Goal: Information Seeking & Learning: Learn about a topic

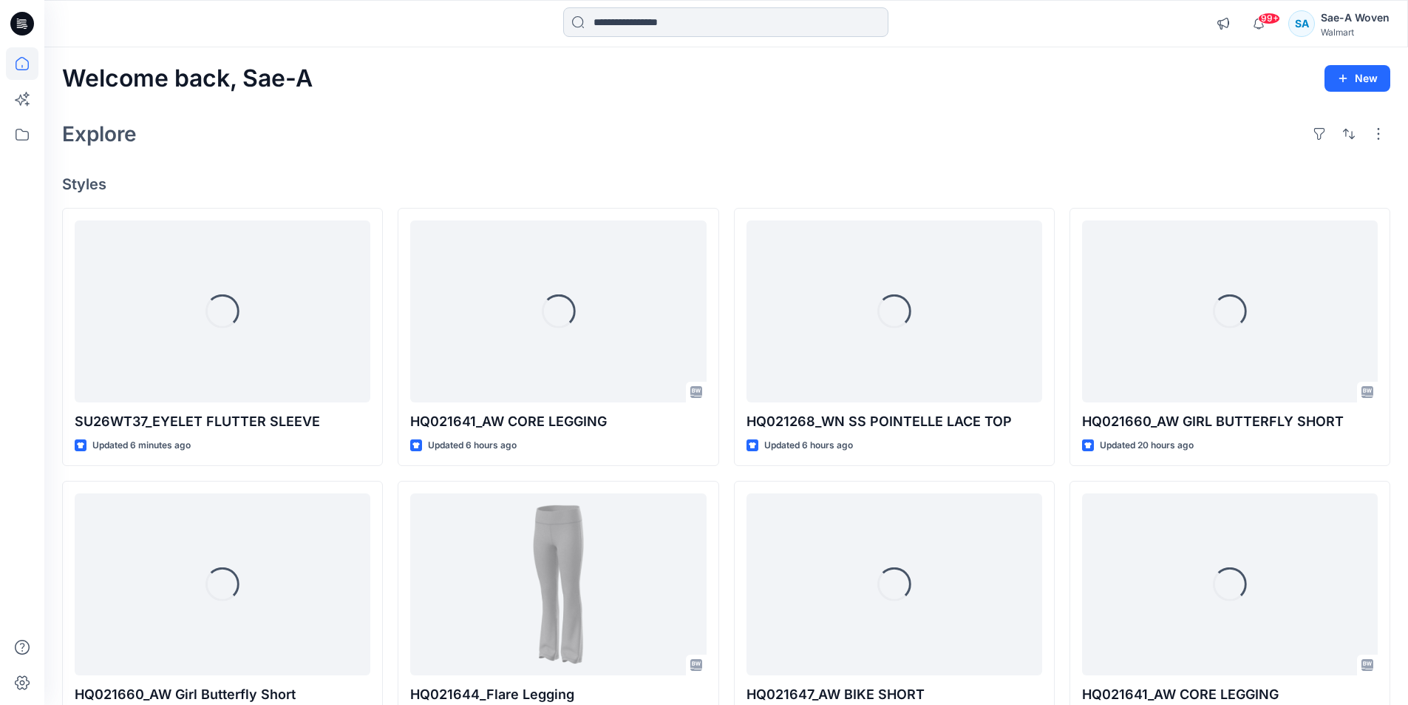
drag, startPoint x: 632, startPoint y: 35, endPoint x: 665, endPoint y: 24, distance: 34.6
click at [633, 35] on input at bounding box center [725, 22] width 325 height 30
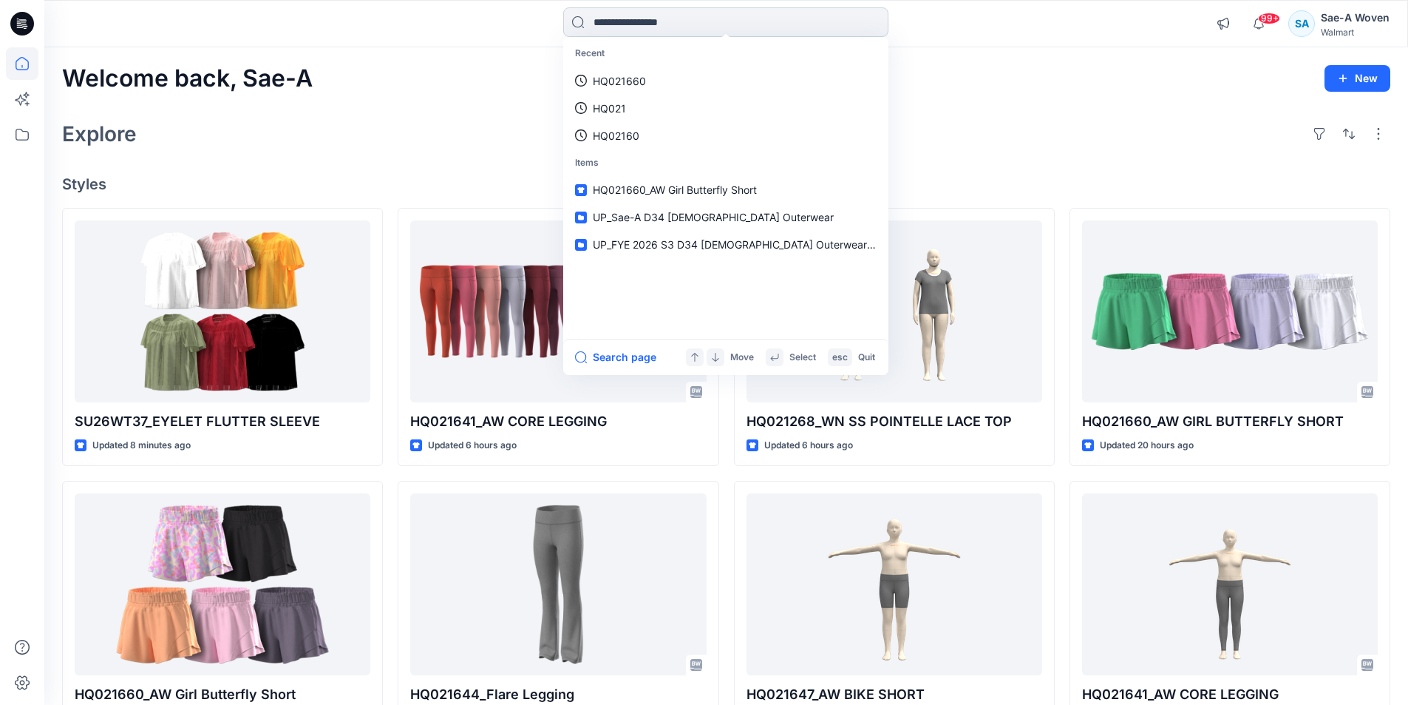
click at [670, 32] on input at bounding box center [725, 22] width 325 height 30
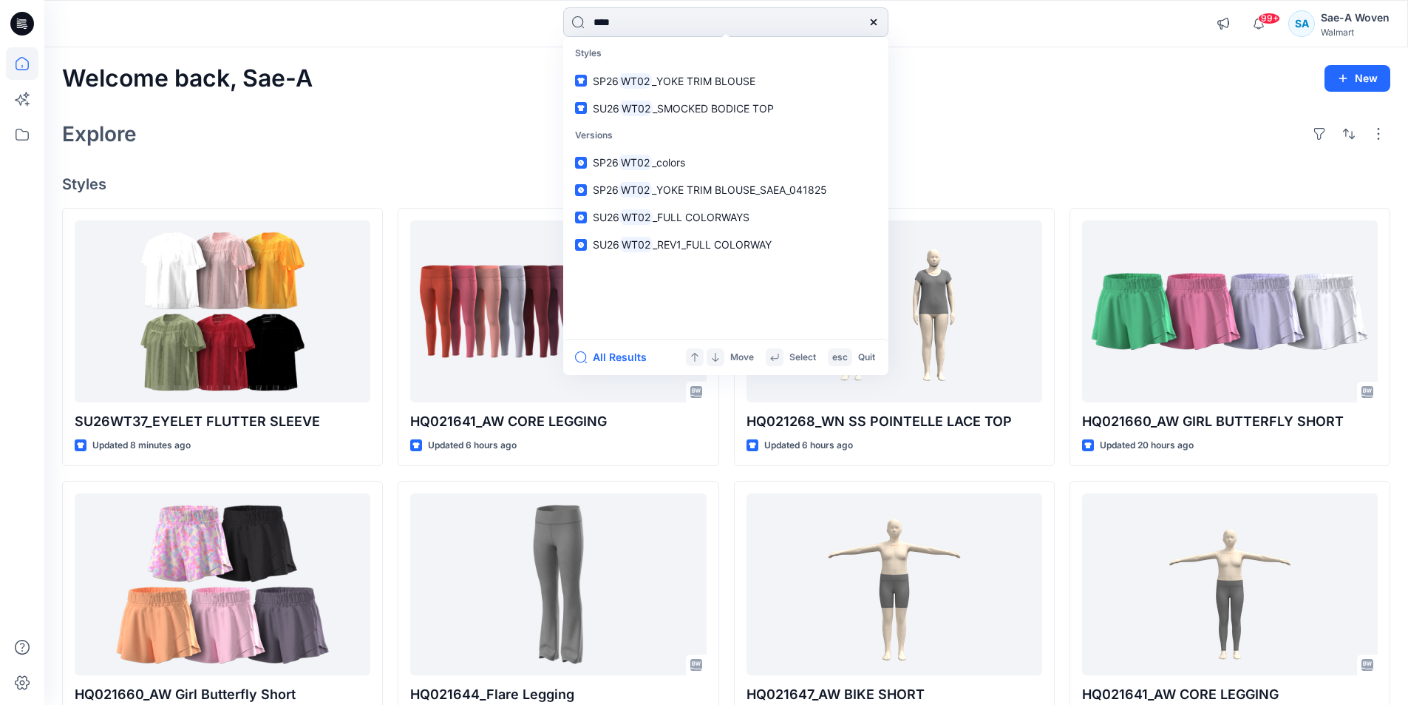
type input "****"
click at [566, 95] on link "SU26 WT02 _SMOCKED BODICE TOP" at bounding box center [725, 108] width 319 height 27
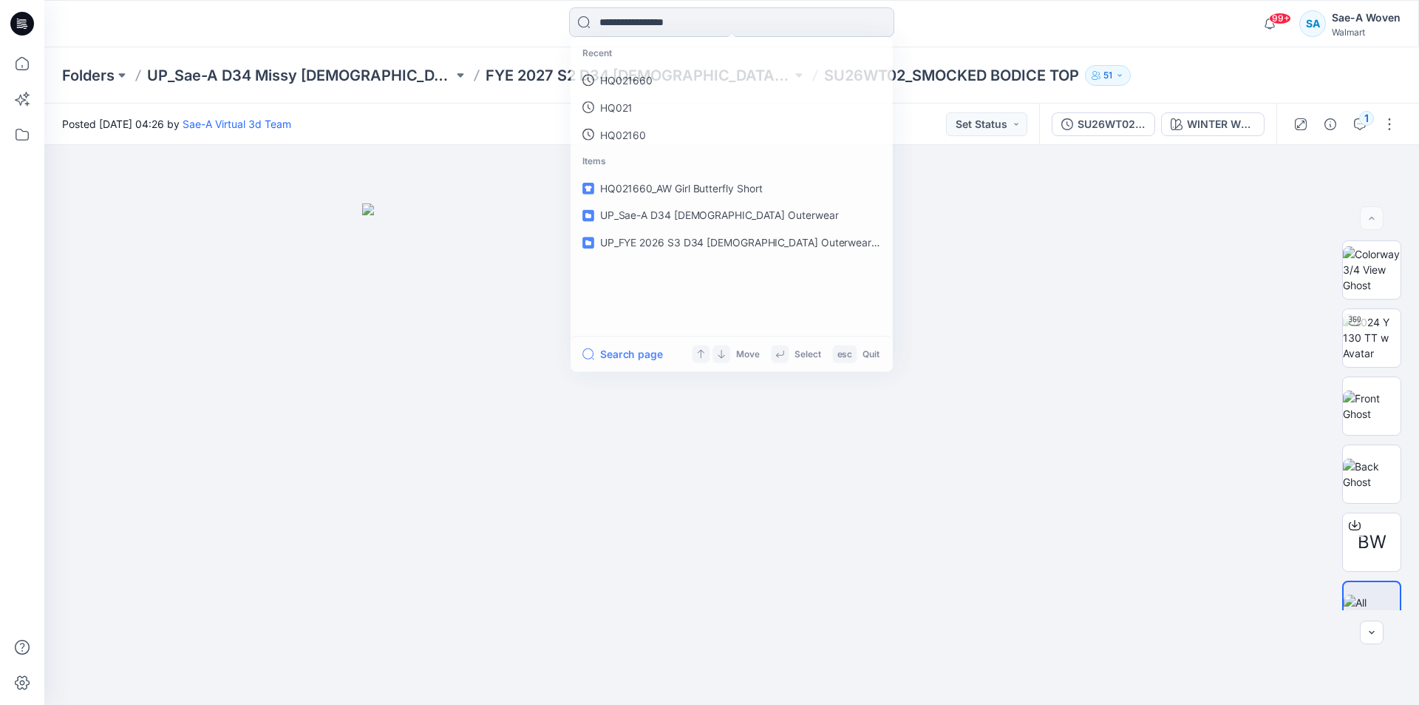
click at [635, 33] on input at bounding box center [731, 22] width 325 height 30
click at [646, 26] on input at bounding box center [731, 22] width 325 height 30
type input "*"
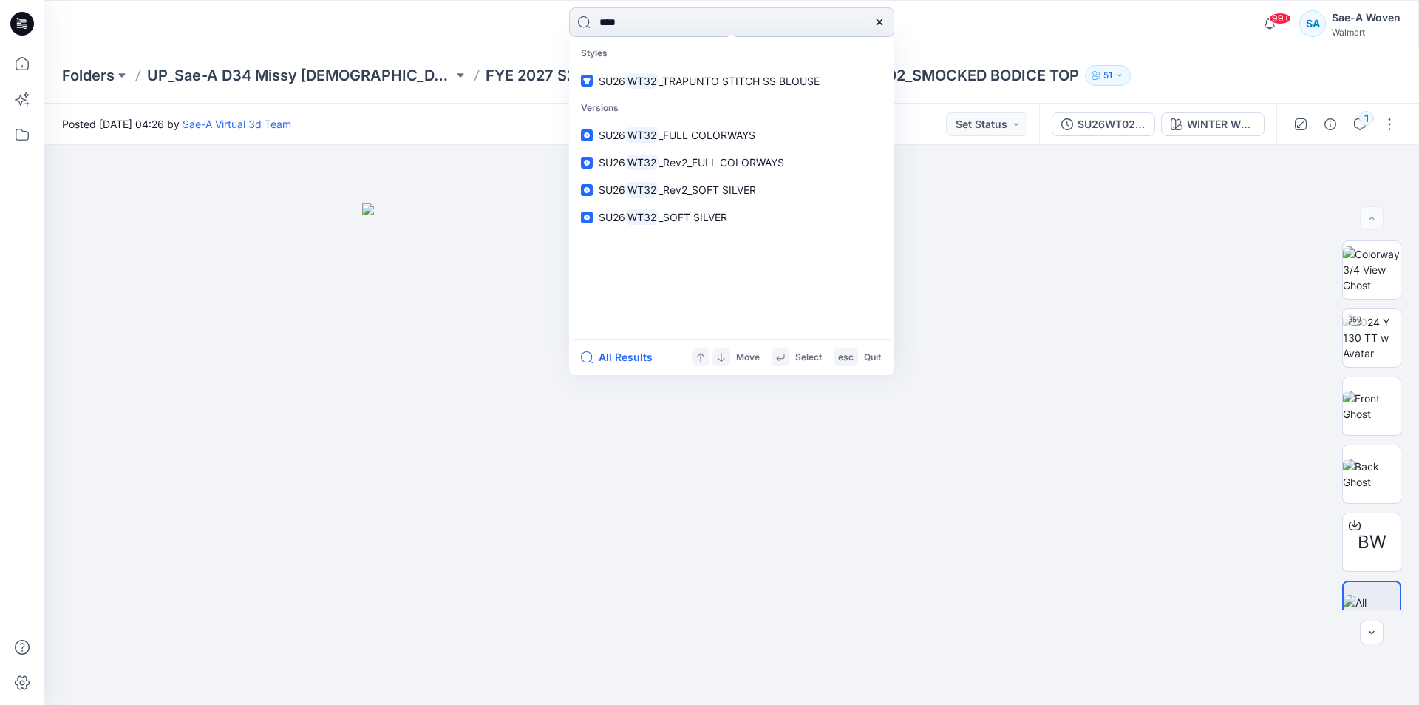
click at [702, 33] on input "****" at bounding box center [731, 22] width 325 height 30
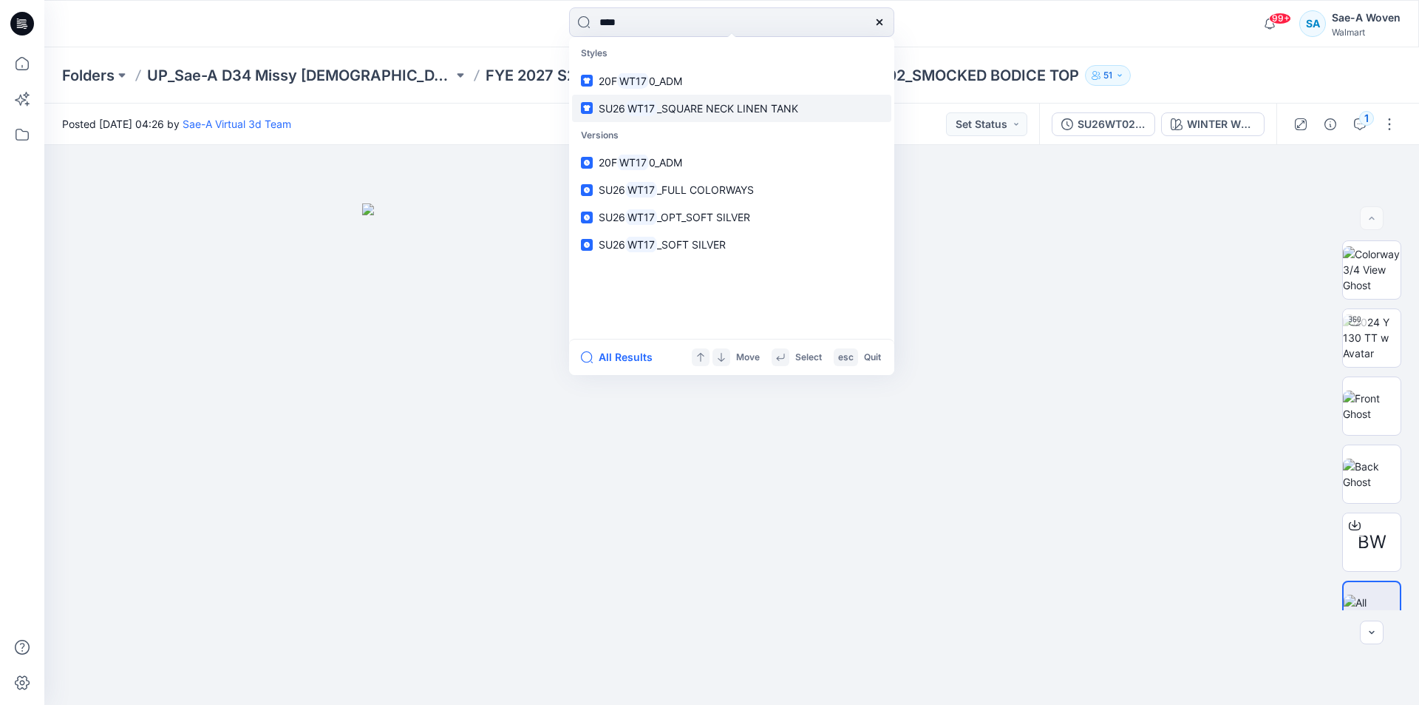
type input "****"
click at [693, 106] on span "_SQUARE NECK LINEN TANK" at bounding box center [727, 108] width 141 height 13
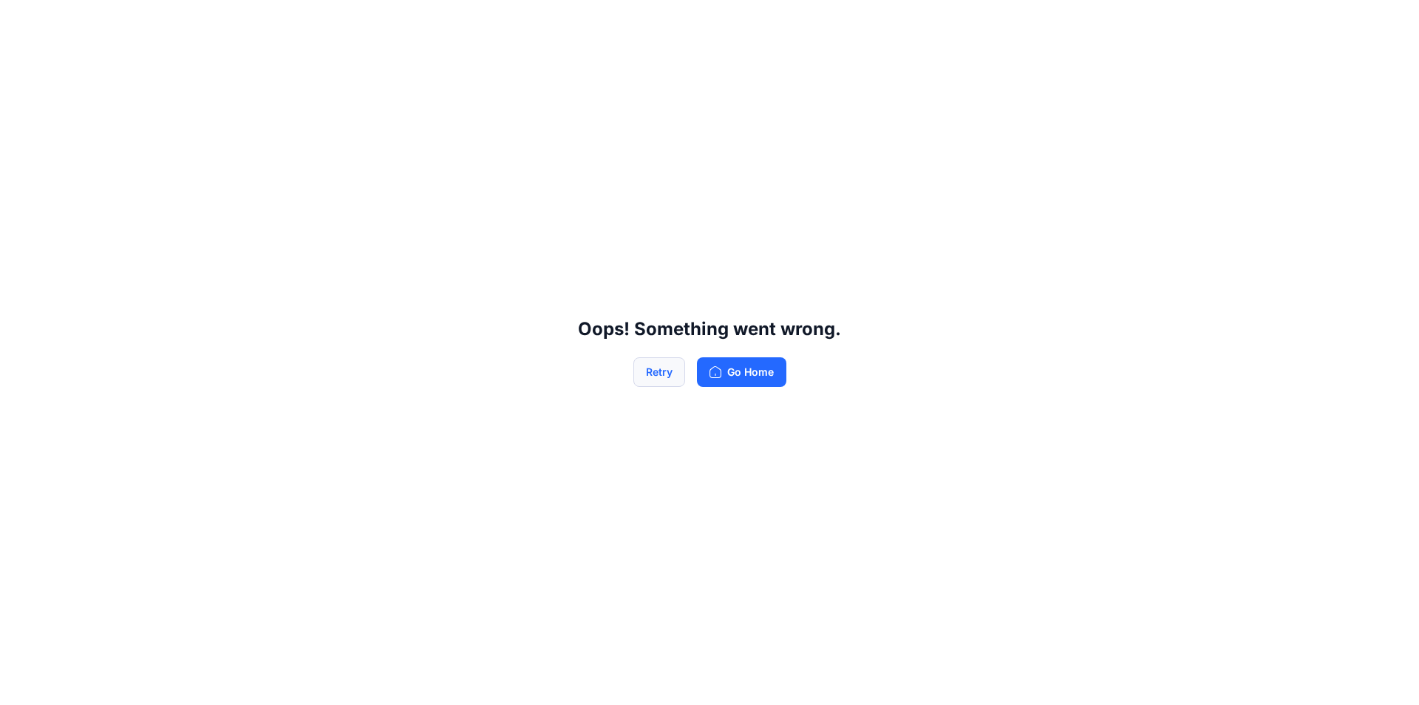
click at [648, 368] on button "Retry" at bounding box center [660, 372] width 52 height 30
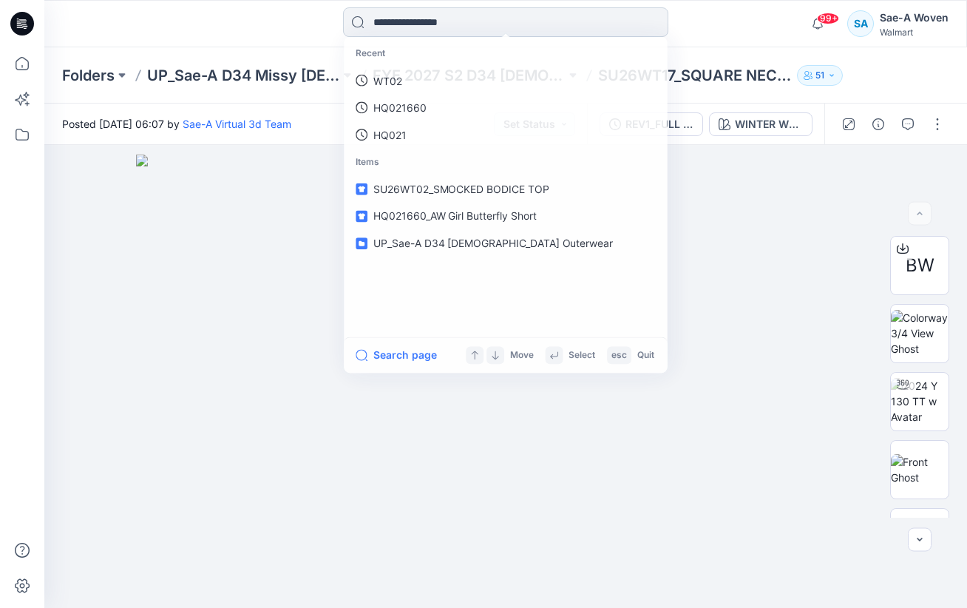
drag, startPoint x: 555, startPoint y: 9, endPoint x: 543, endPoint y: 18, distance: 14.8
click at [551, 13] on input at bounding box center [505, 22] width 325 height 30
click at [542, 18] on input at bounding box center [505, 22] width 325 height 30
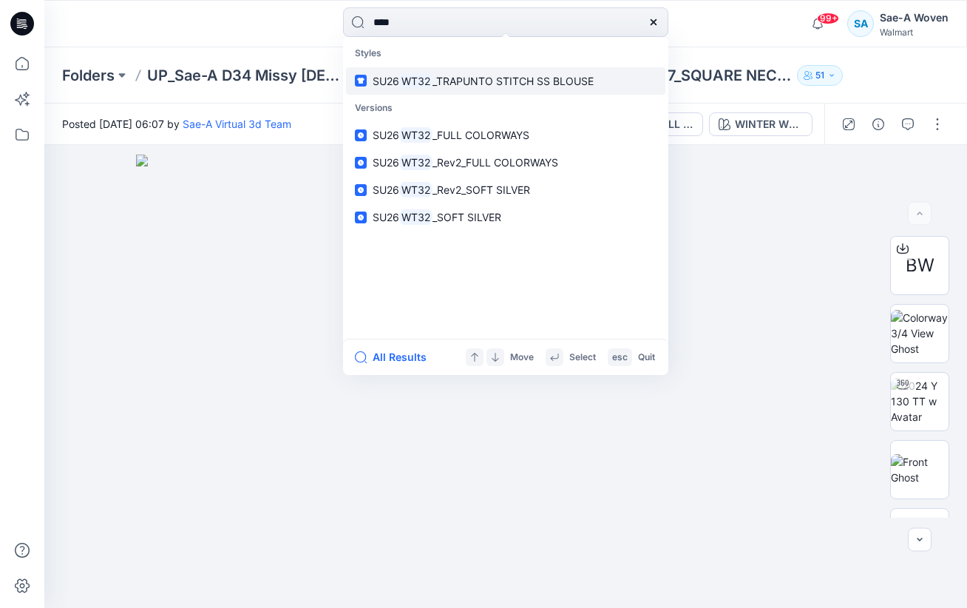
type input "****"
click at [469, 73] on p "SU26 WT32 _TRAPUNTO STITCH SS BLOUSE" at bounding box center [483, 81] width 221 height 16
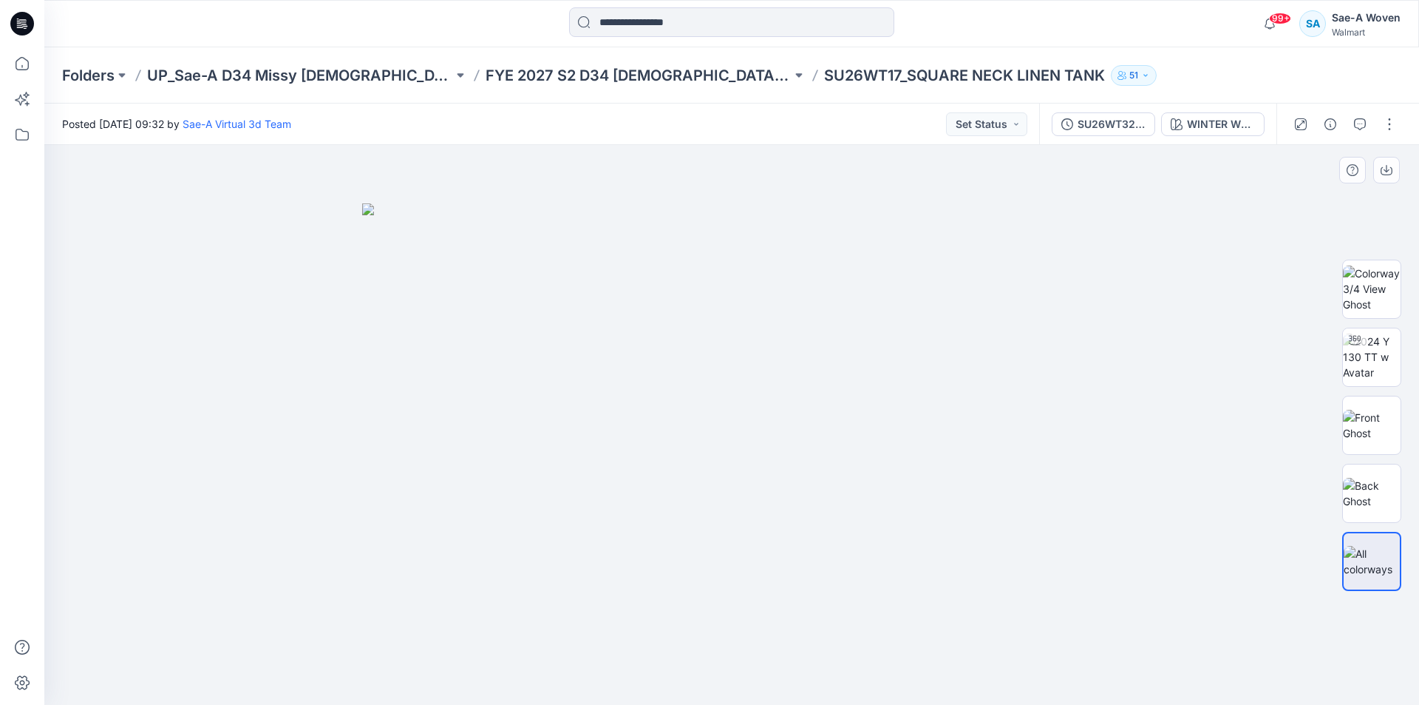
drag, startPoint x: 846, startPoint y: 352, endPoint x: 835, endPoint y: 347, distance: 12.2
click at [845, 354] on img at bounding box center [731, 454] width 739 height 502
click at [722, 36] on input at bounding box center [731, 22] width 325 height 30
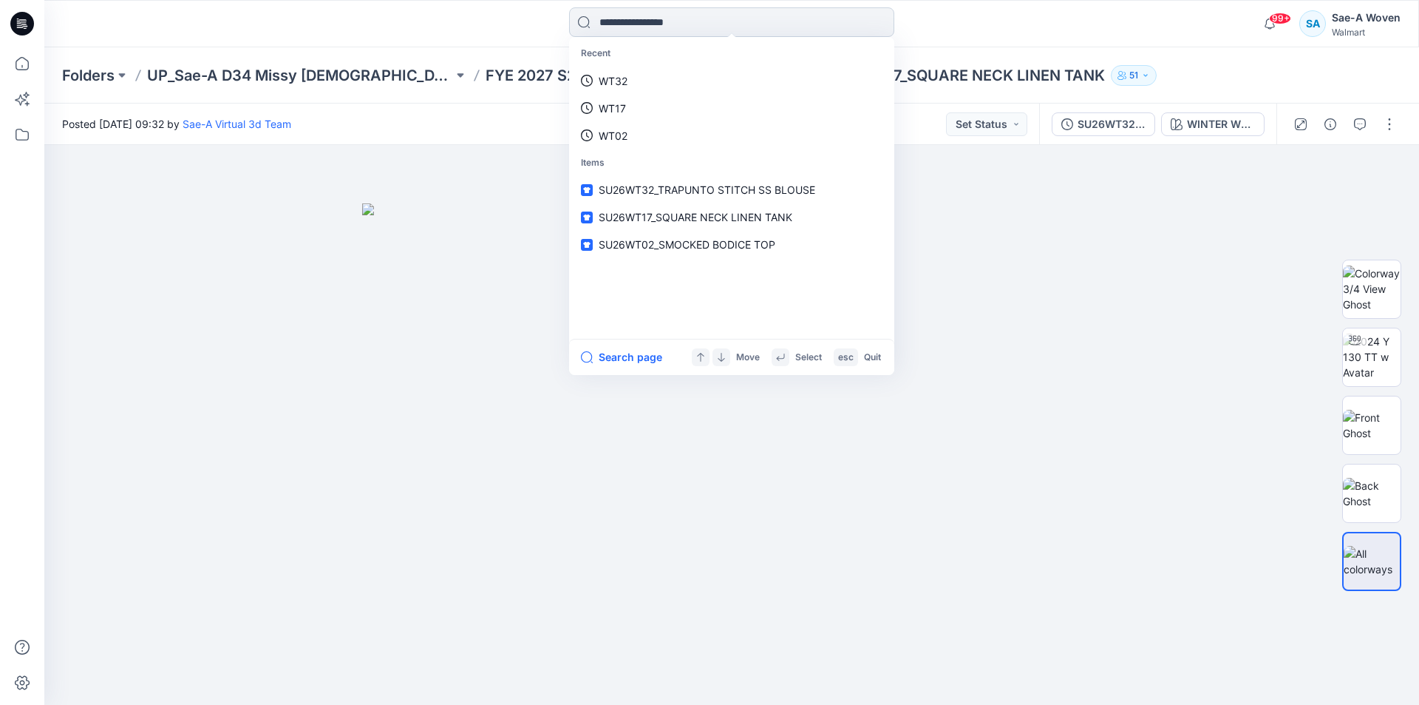
click at [723, 28] on input at bounding box center [731, 22] width 325 height 30
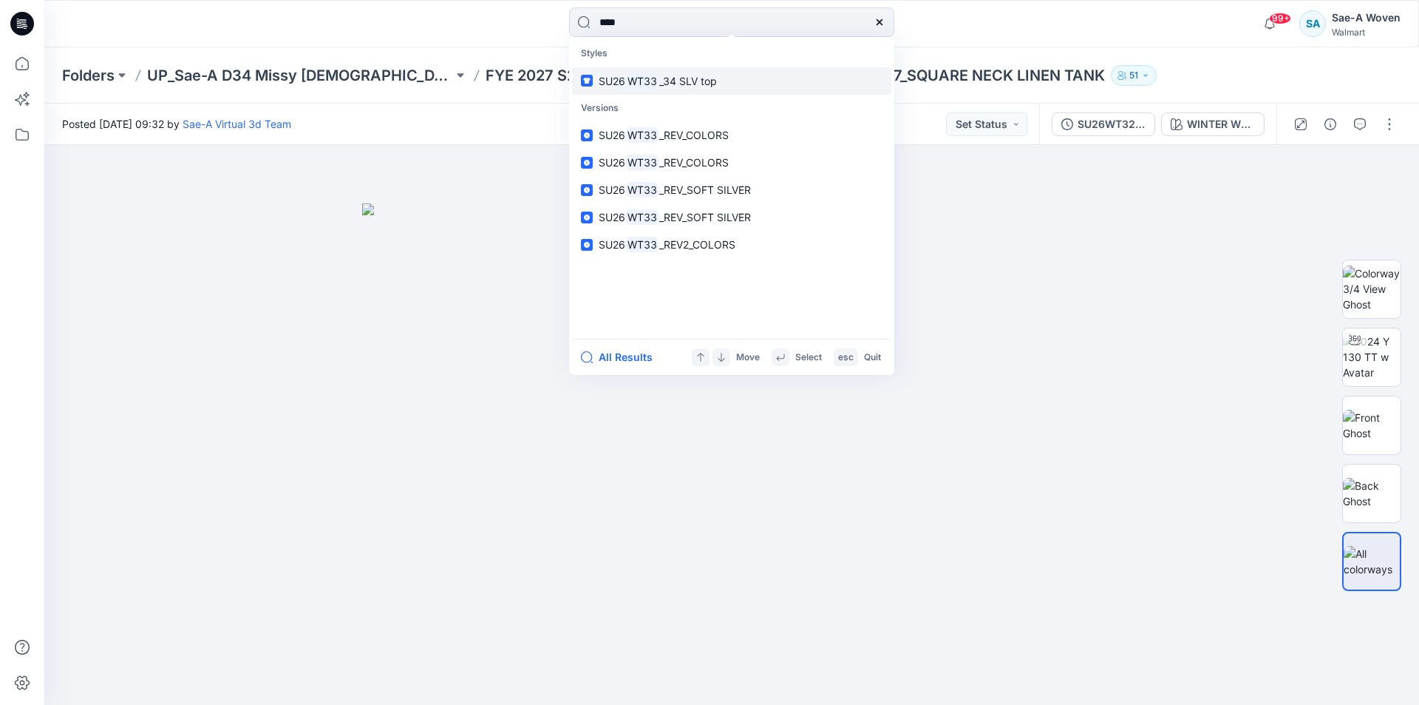
type input "****"
click at [689, 85] on span "_34 SLV top" at bounding box center [688, 81] width 58 height 13
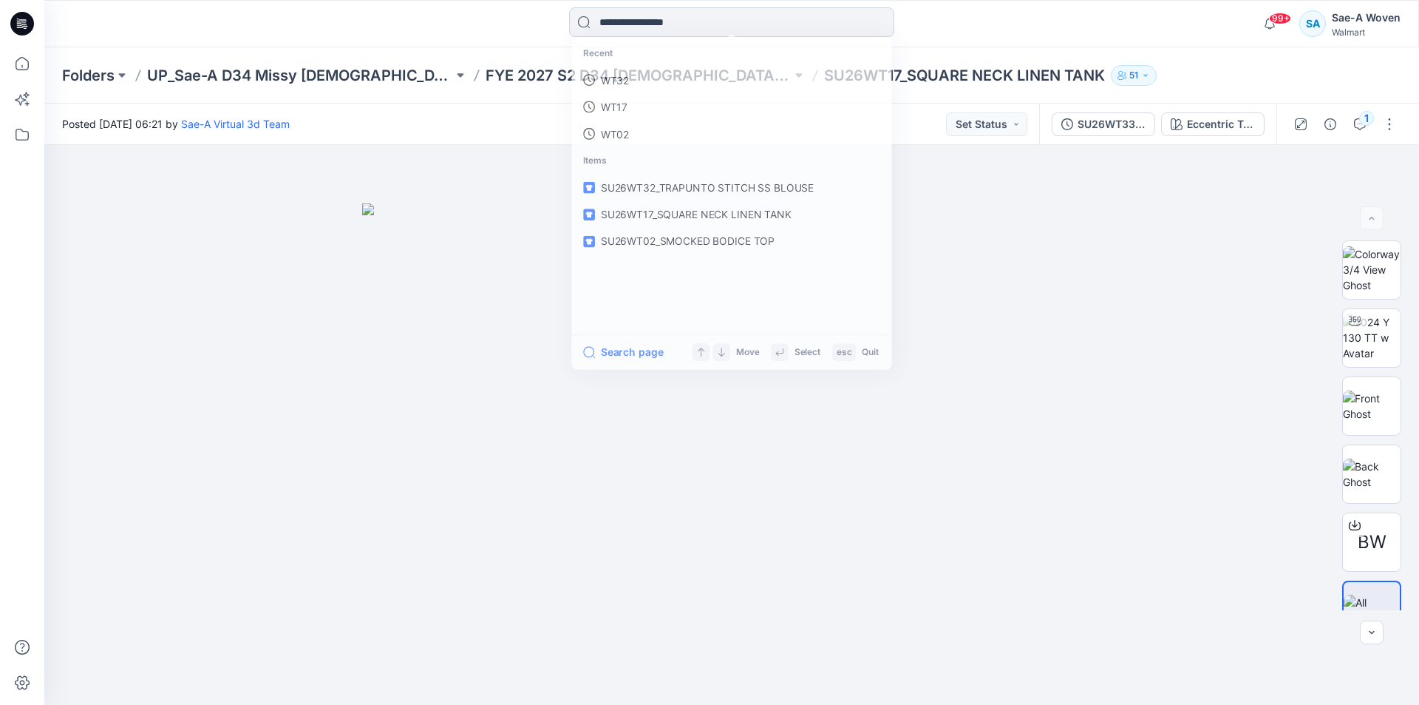
click at [634, 35] on input at bounding box center [731, 22] width 325 height 30
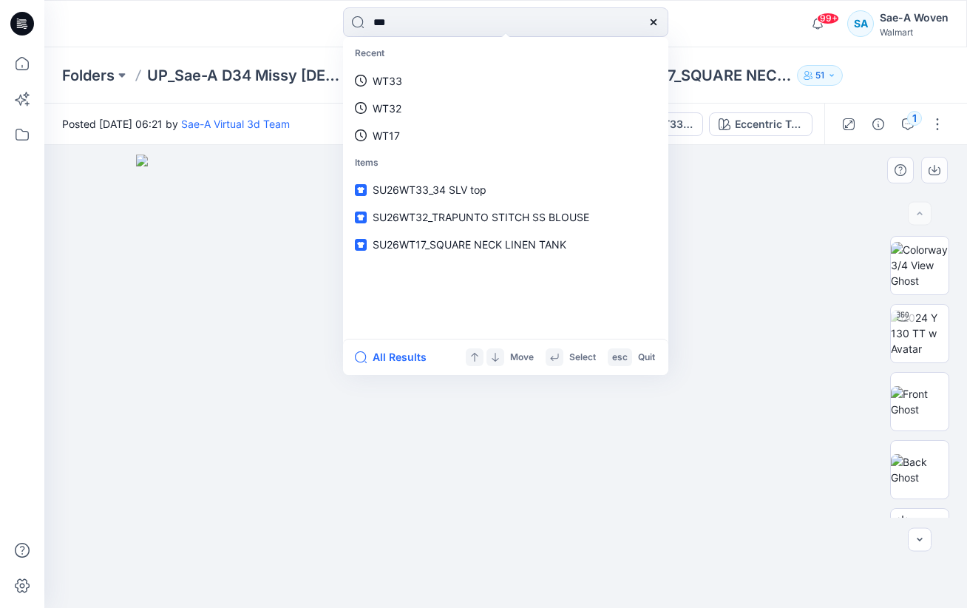
type input "****"
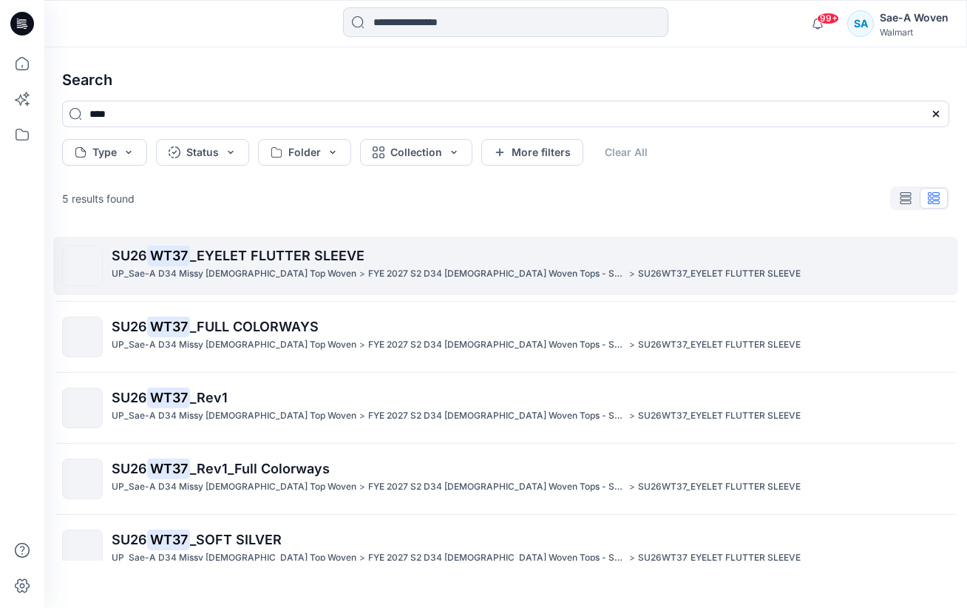
click at [368, 268] on p "FYE 2027 S2 D34 [DEMOGRAPHIC_DATA] Woven Tops - Sae-A" at bounding box center [497, 274] width 258 height 16
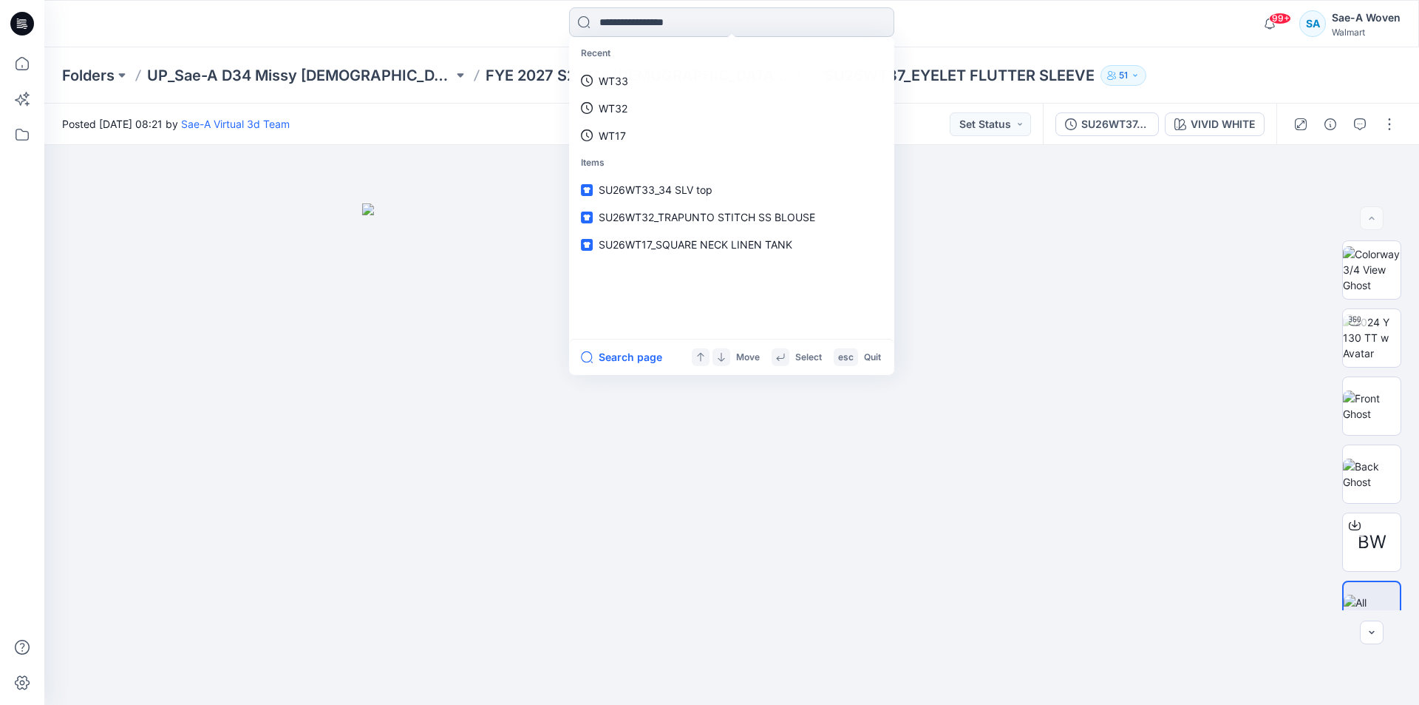
click at [660, 11] on input at bounding box center [731, 22] width 325 height 30
click at [643, 27] on input at bounding box center [731, 22] width 325 height 30
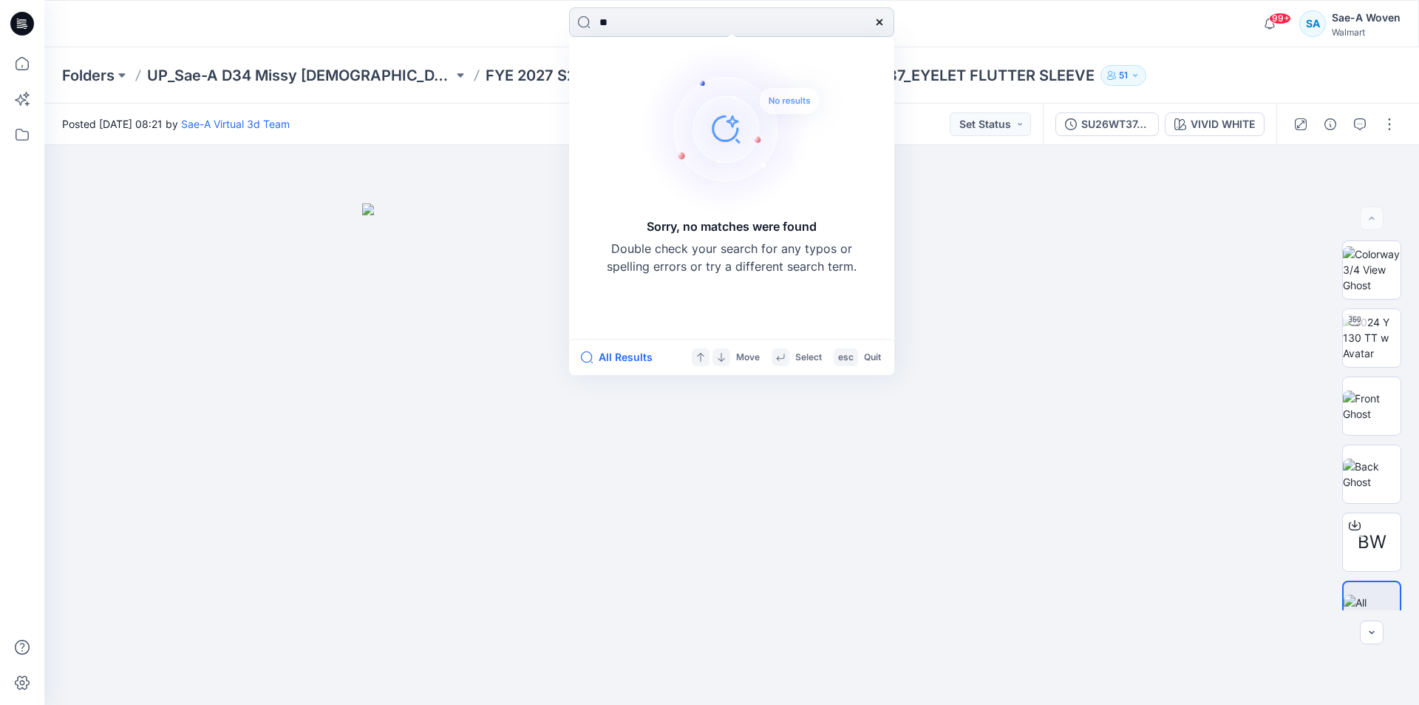
type input "*"
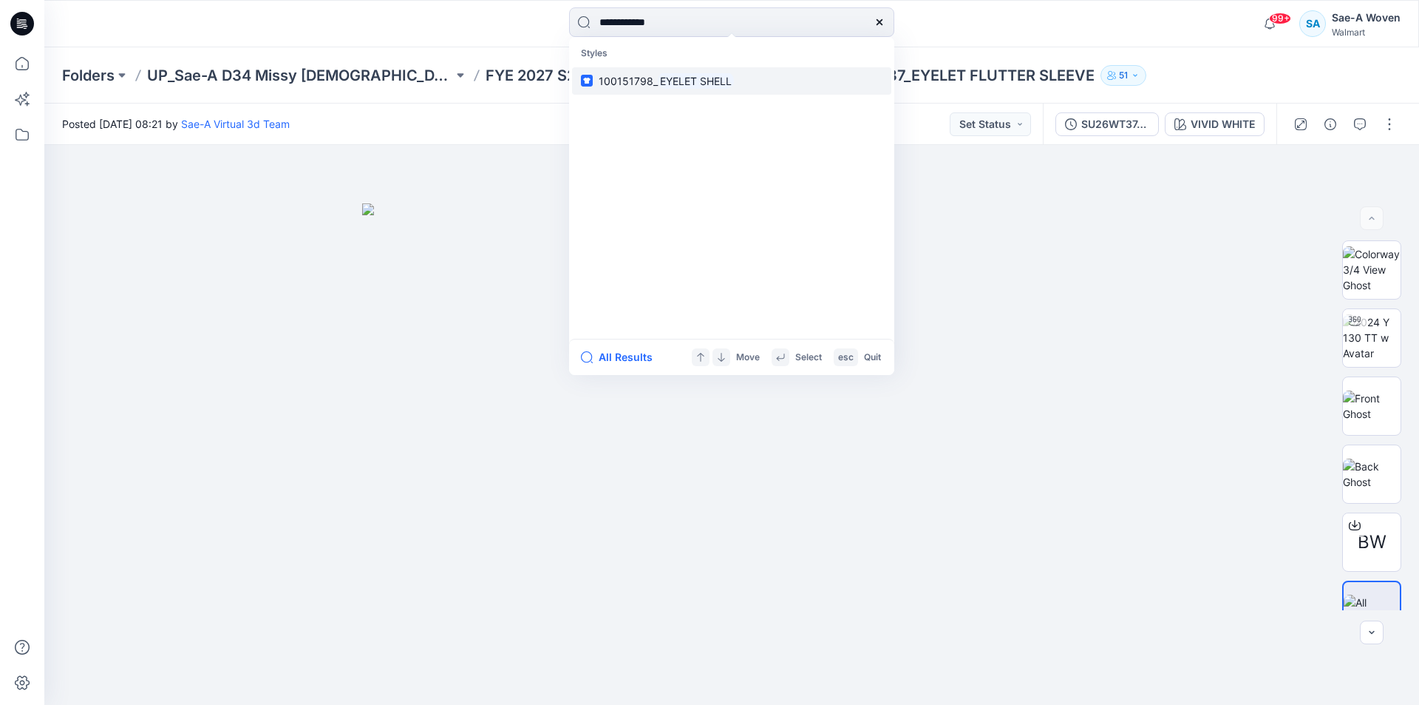
type input "**********"
click at [702, 81] on mark "EYELET SHELL" at bounding box center [696, 80] width 76 height 17
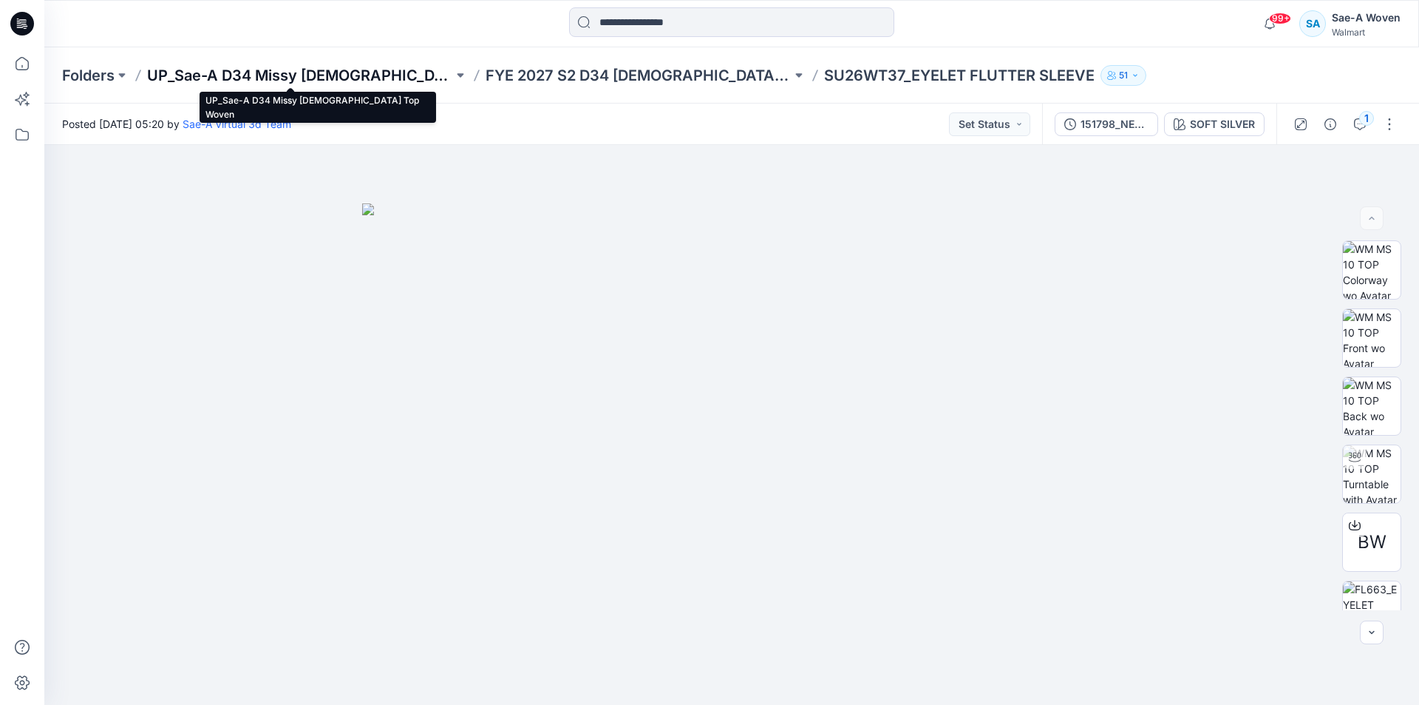
click at [305, 83] on p "UP_Sae-A D34 Missy Ladies Top Woven" at bounding box center [300, 75] width 306 height 21
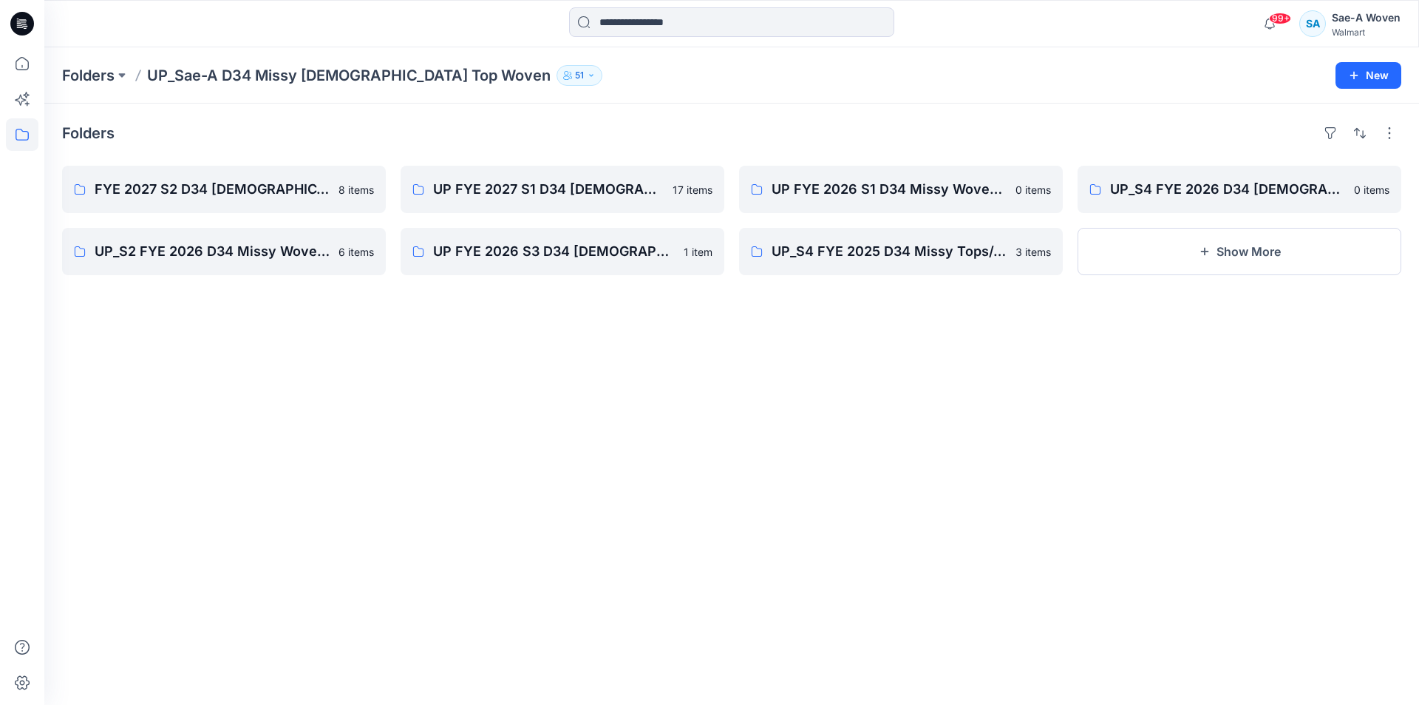
click at [26, 24] on icon at bounding box center [24, 24] width 6 height 1
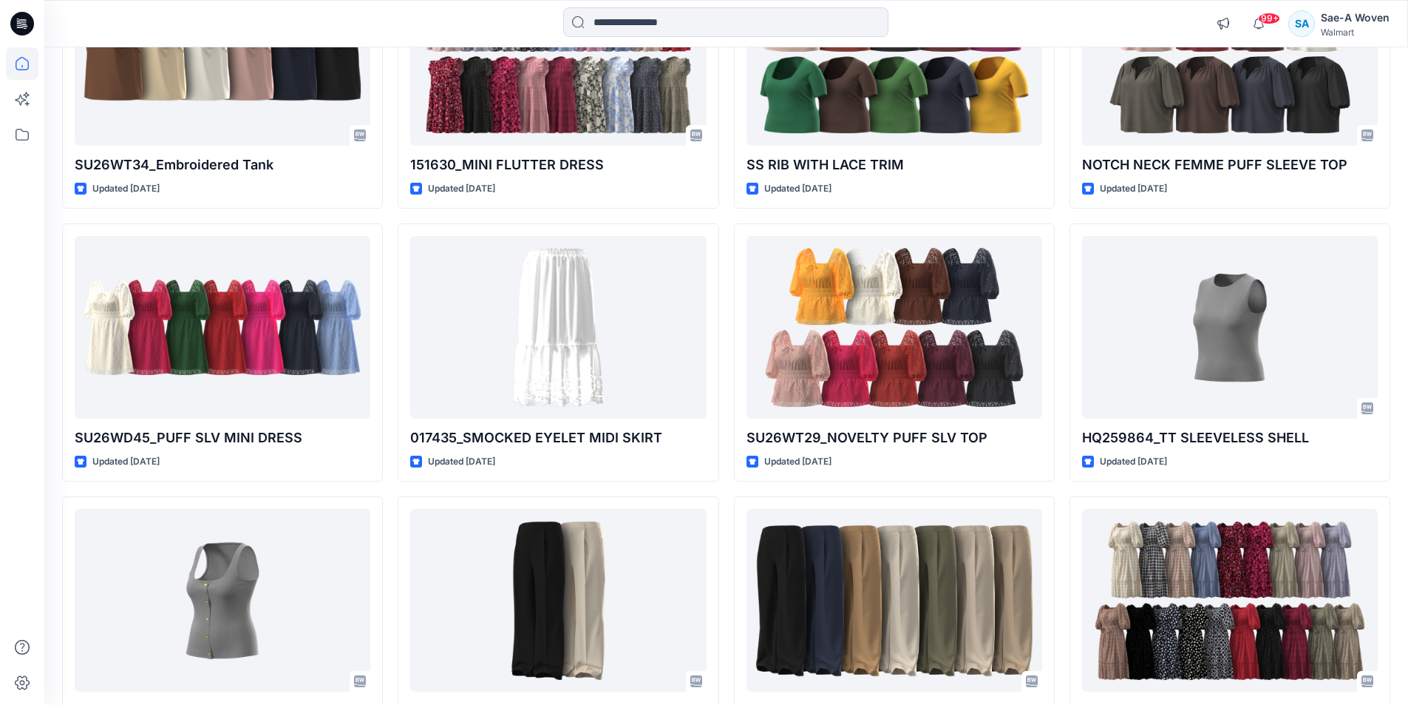
scroll to position [8020, 0]
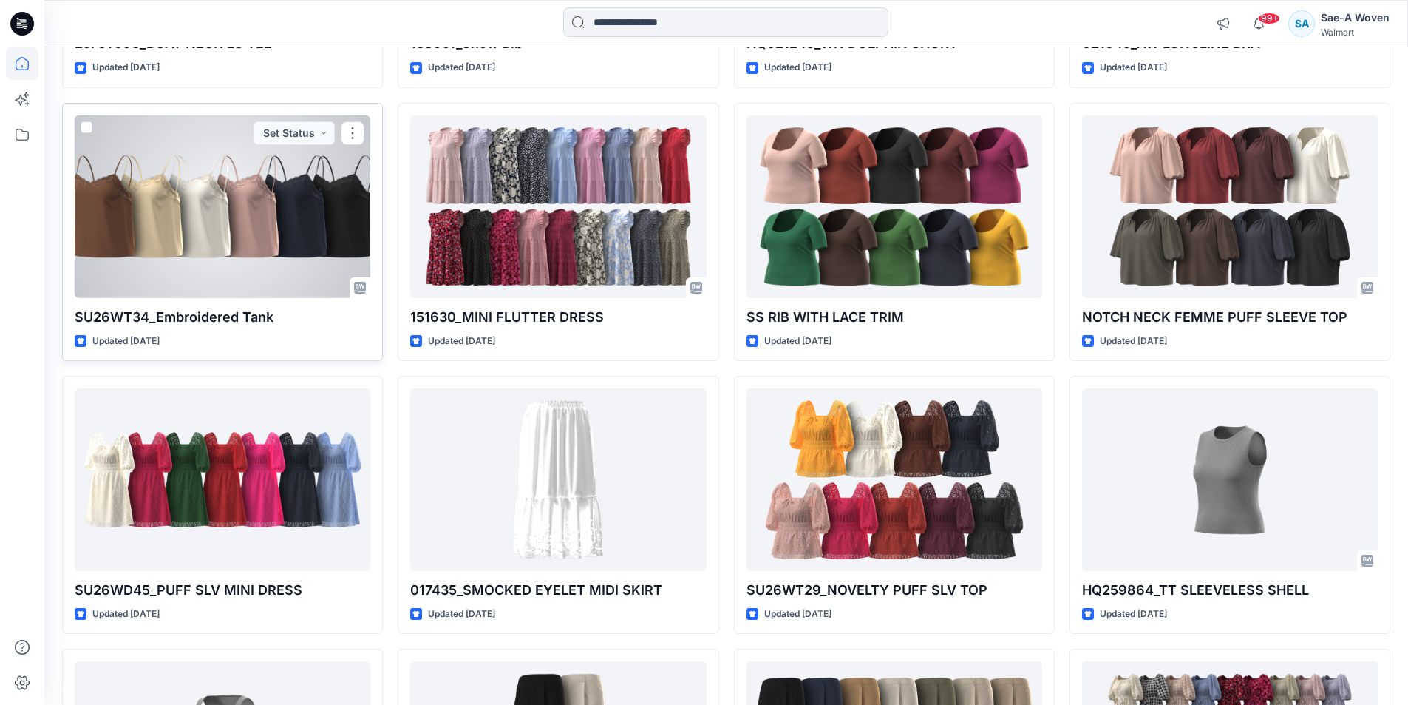
click at [200, 237] on div at bounding box center [223, 206] width 296 height 183
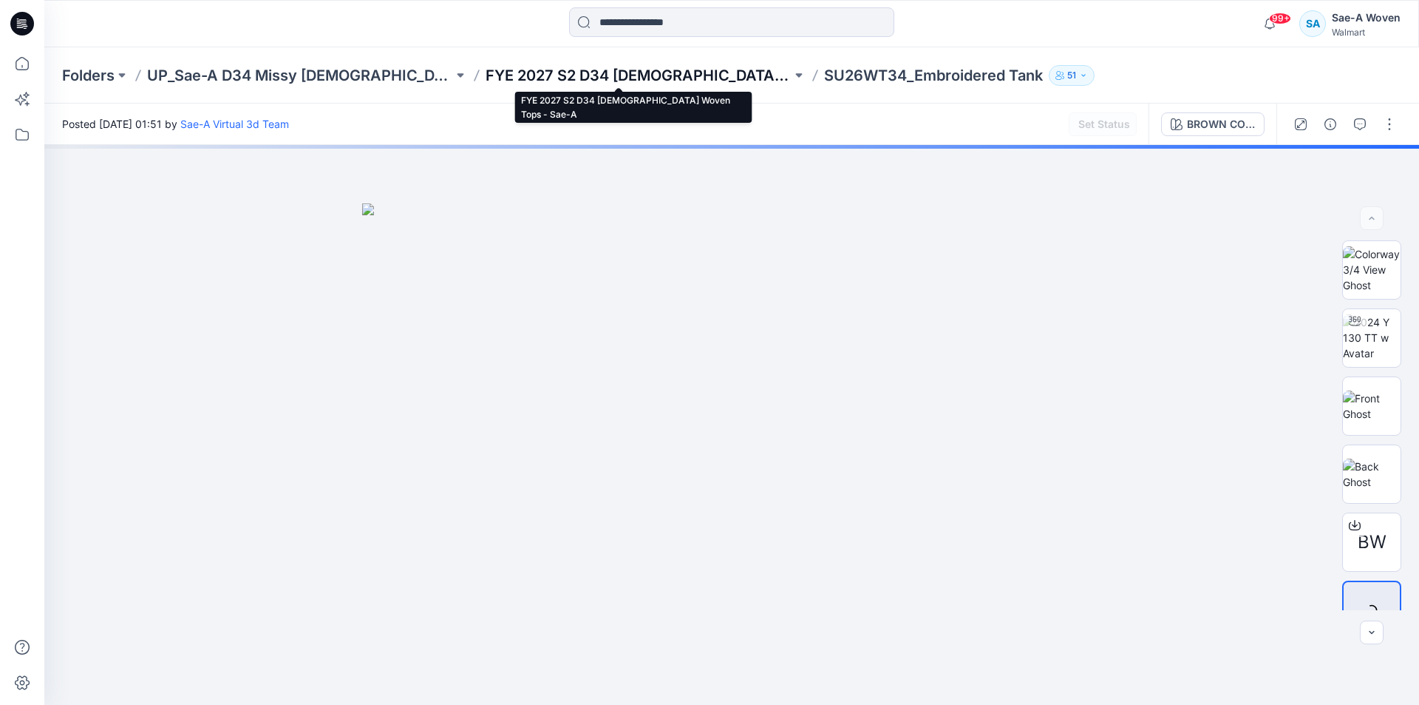
click at [645, 68] on p "FYE 2027 S2 D34 [DEMOGRAPHIC_DATA] Woven Tops - Sae-A" at bounding box center [639, 75] width 306 height 21
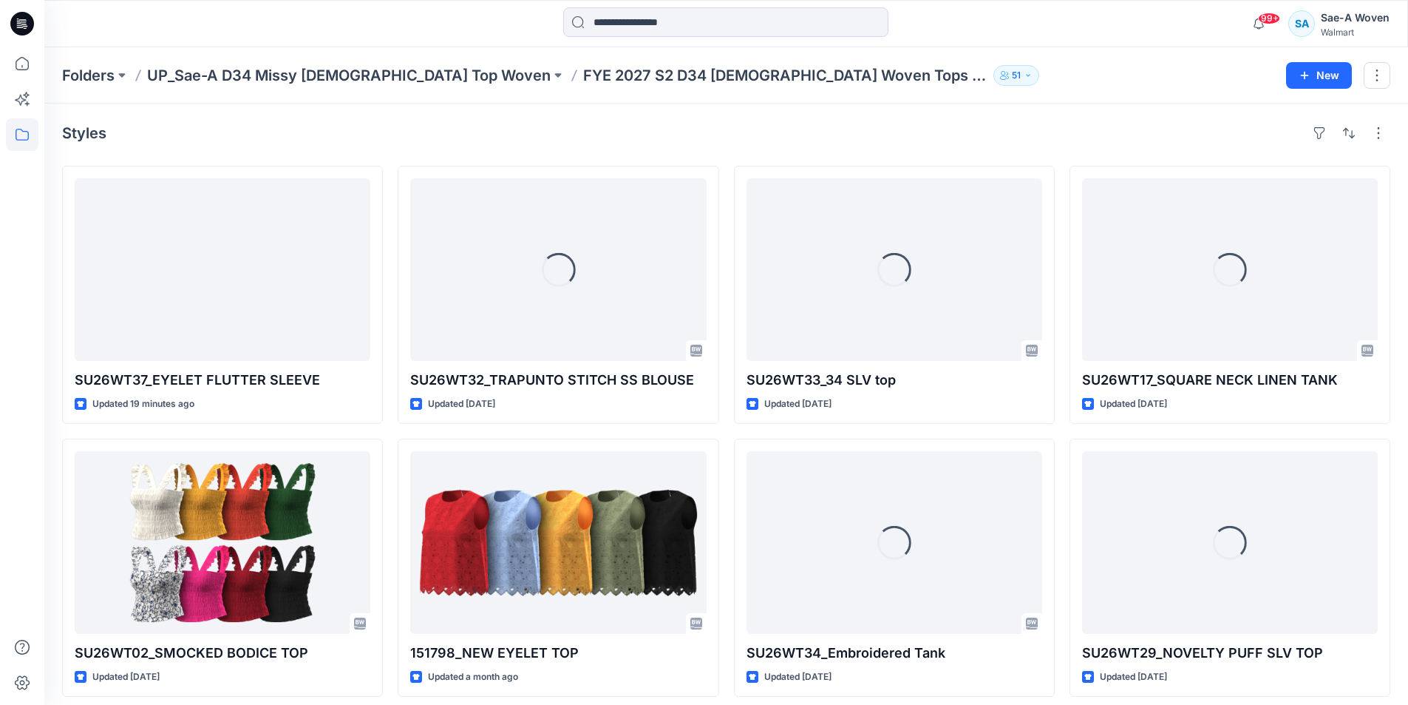
scroll to position [10, 0]
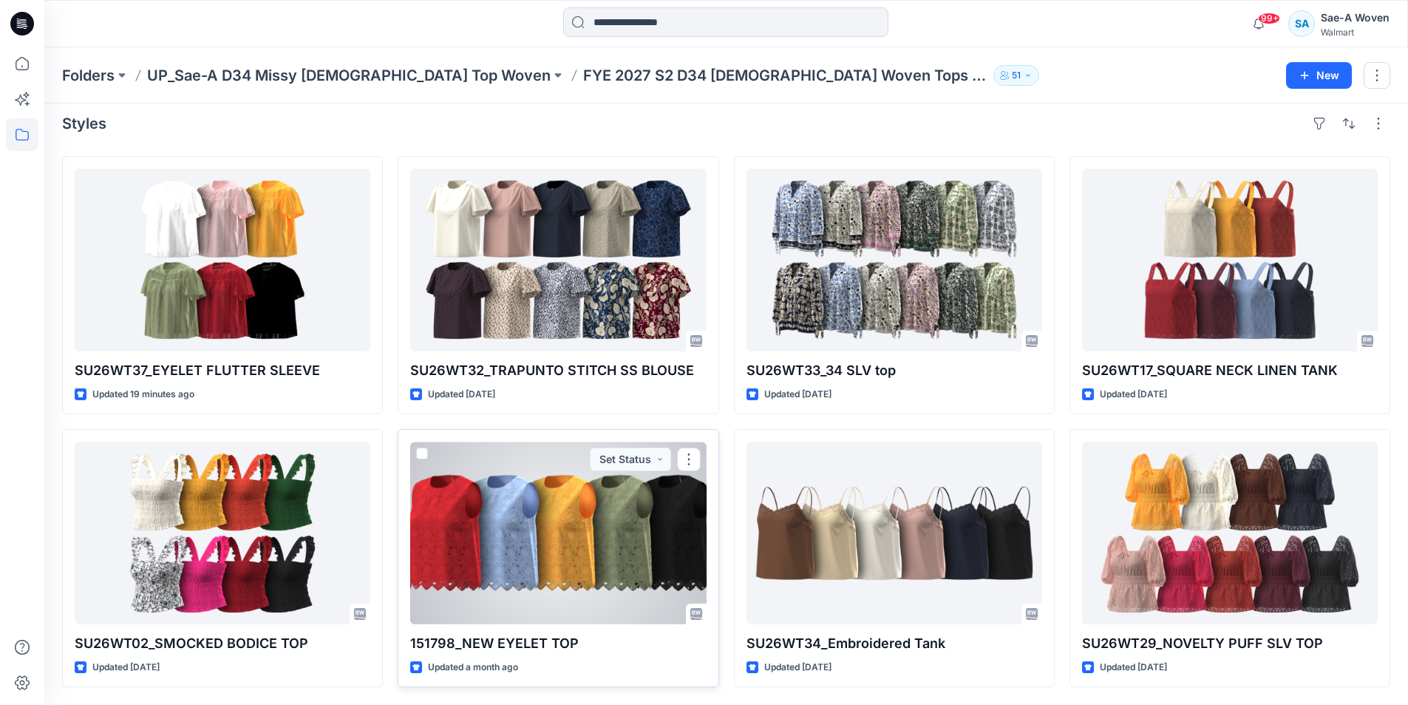
click at [641, 540] on div at bounding box center [558, 532] width 296 height 183
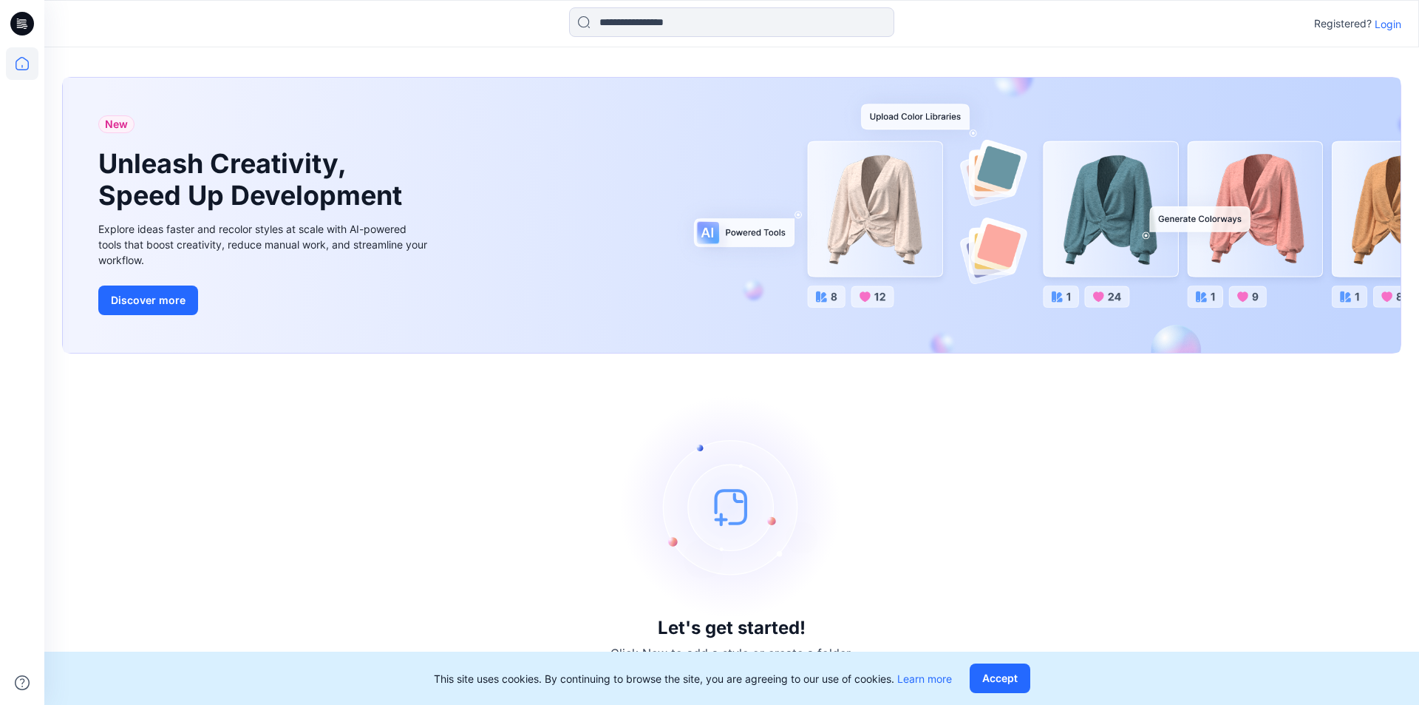
click at [1065, 537] on div "Let's get started! Click New to add a style or create a folder." at bounding box center [732, 529] width 1340 height 316
click at [1388, 27] on p "Login" at bounding box center [1388, 24] width 27 height 16
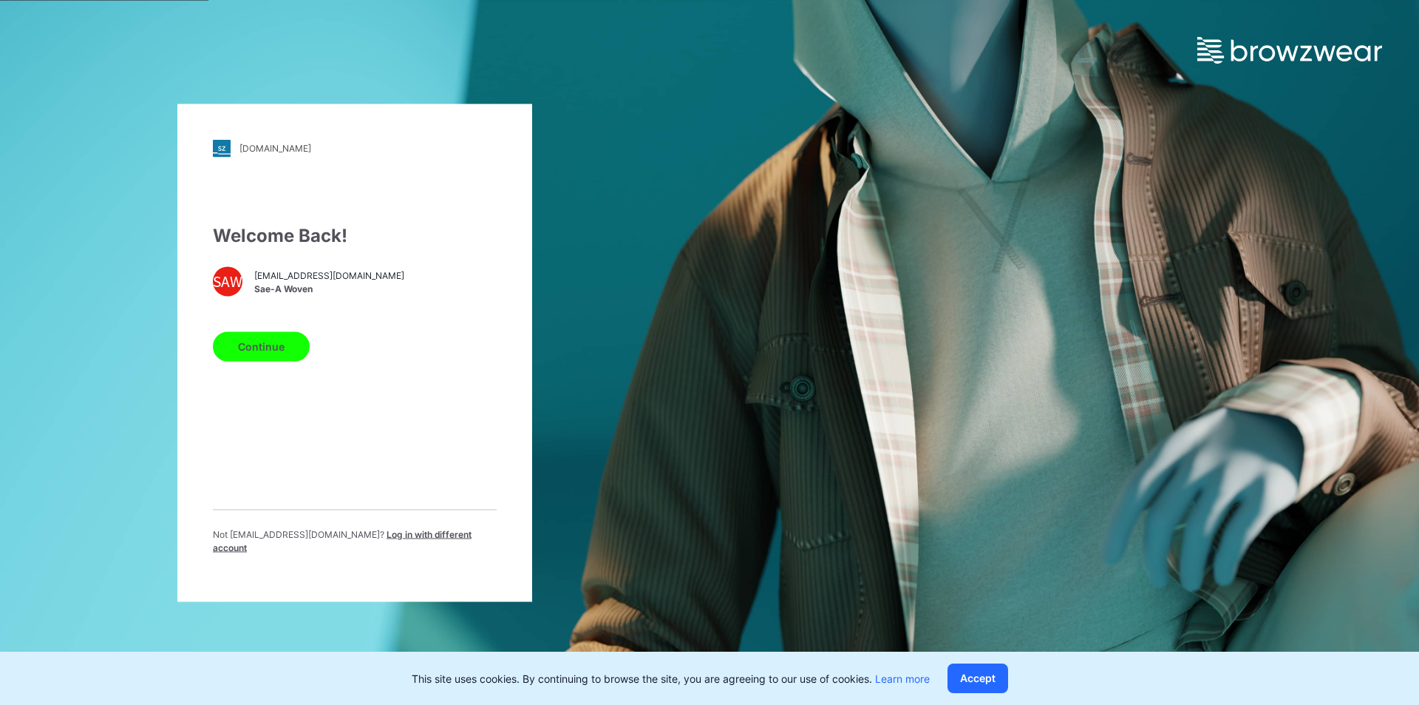
drag, startPoint x: 266, startPoint y: 347, endPoint x: 458, endPoint y: 279, distance: 203.6
click at [465, 282] on div "Welcome Back! SAW [EMAIL_ADDRESS][DOMAIN_NAME] Sae-A Woven Continue Not [EMAIL_…" at bounding box center [355, 394] width 284 height 344
click at [354, 296] on span "Sae-A Woven" at bounding box center [329, 288] width 150 height 13
click at [287, 296] on span "Sae-A Woven" at bounding box center [329, 288] width 150 height 13
click at [263, 375] on div "Welcome Back! SAW [EMAIL_ADDRESS][DOMAIN_NAME] Sae-A Woven Continue Not [EMAIL_…" at bounding box center [355, 394] width 284 height 344
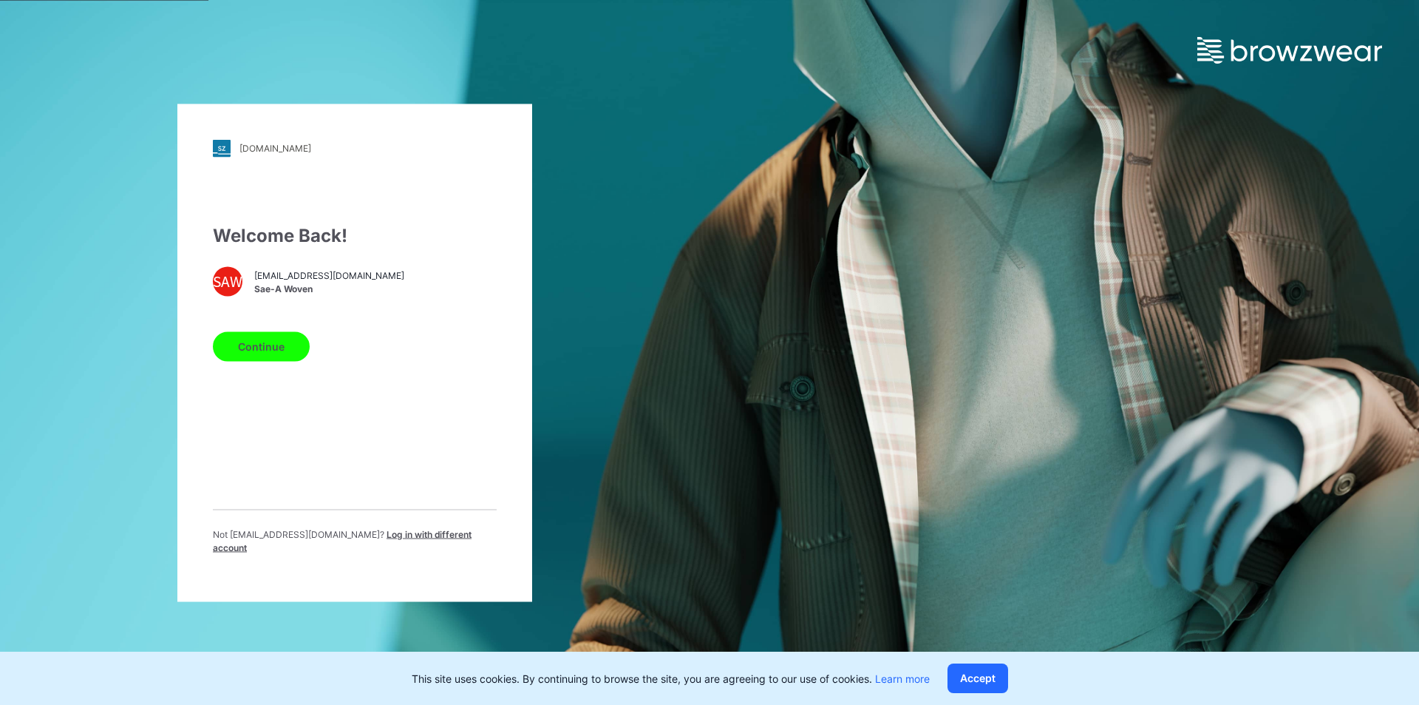
click at [271, 347] on button "Continue" at bounding box center [261, 346] width 97 height 30
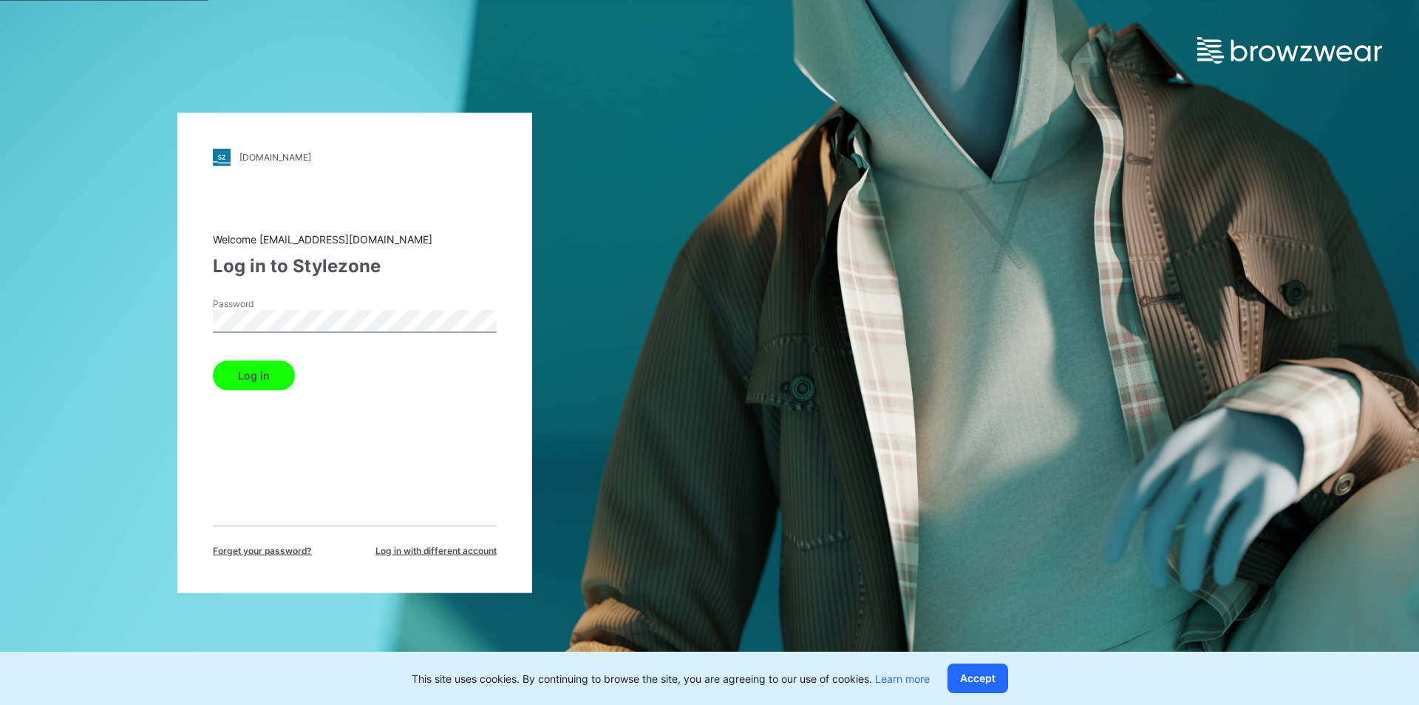
click at [251, 381] on button "Log in" at bounding box center [254, 375] width 82 height 30
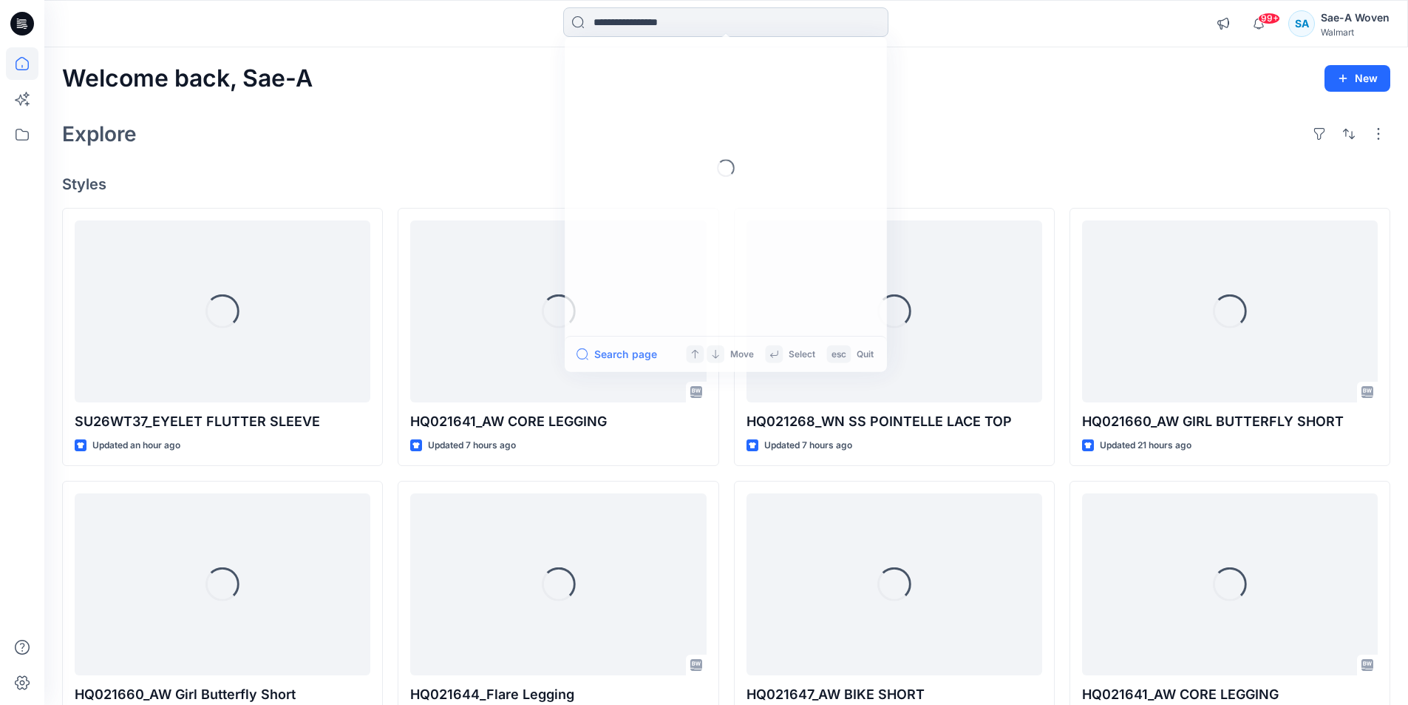
click at [767, 16] on input at bounding box center [725, 22] width 325 height 30
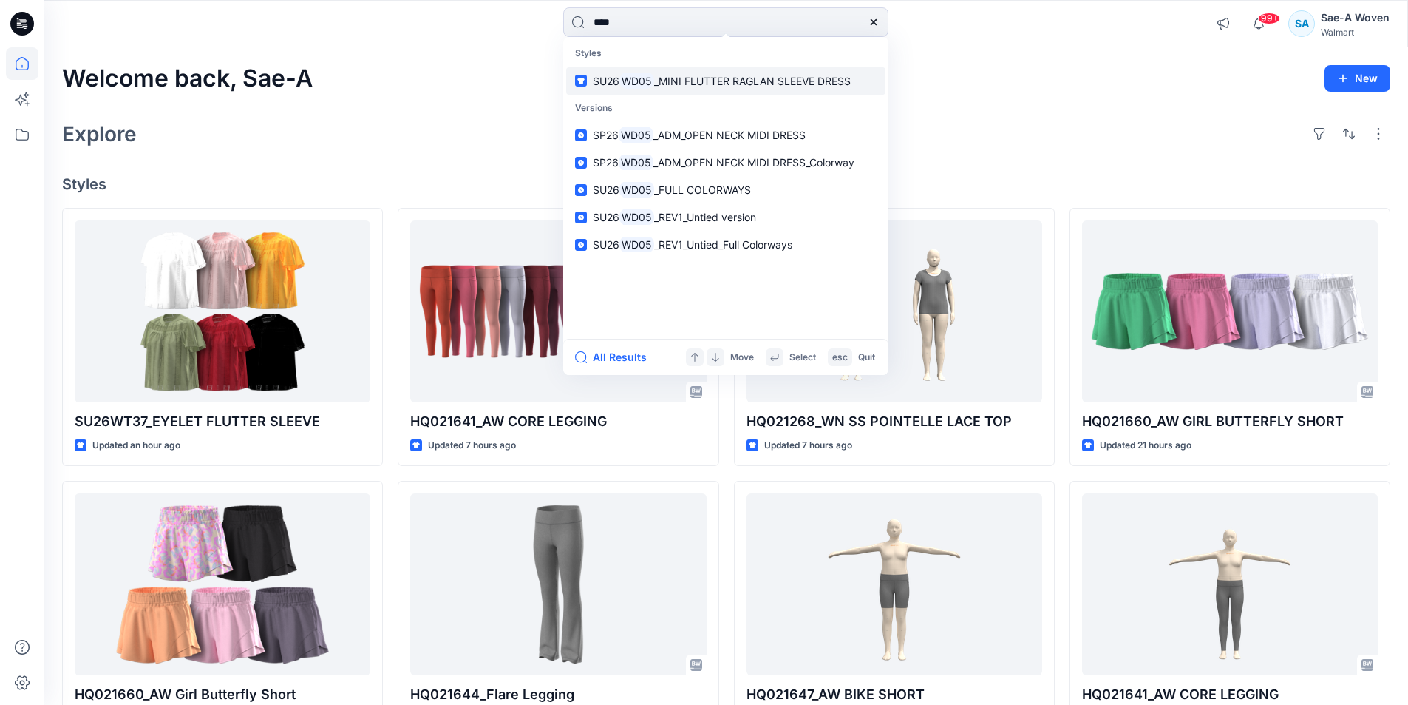
type input "****"
click at [693, 89] on link "SU26 WD05 _MINI FLUTTER RAGLAN SLEEVE DRESS" at bounding box center [725, 80] width 319 height 27
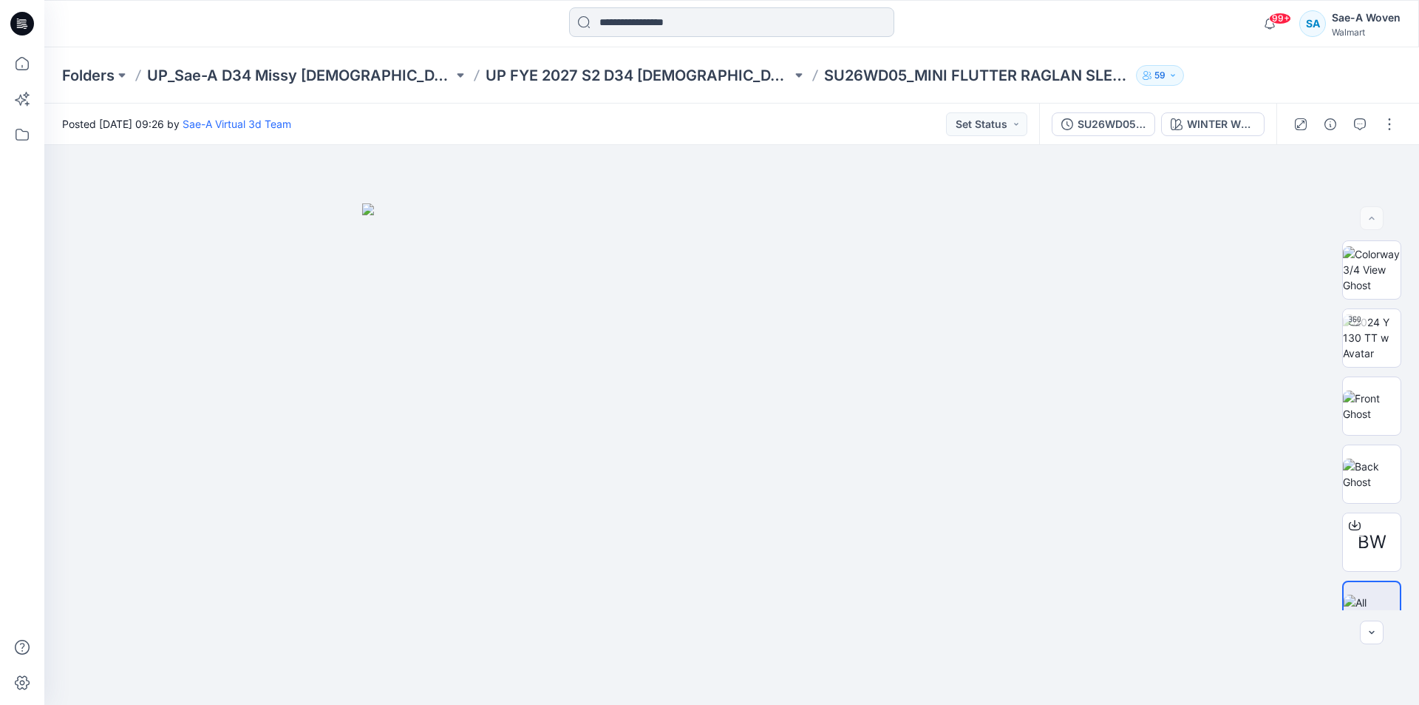
click at [681, 24] on input at bounding box center [731, 22] width 325 height 30
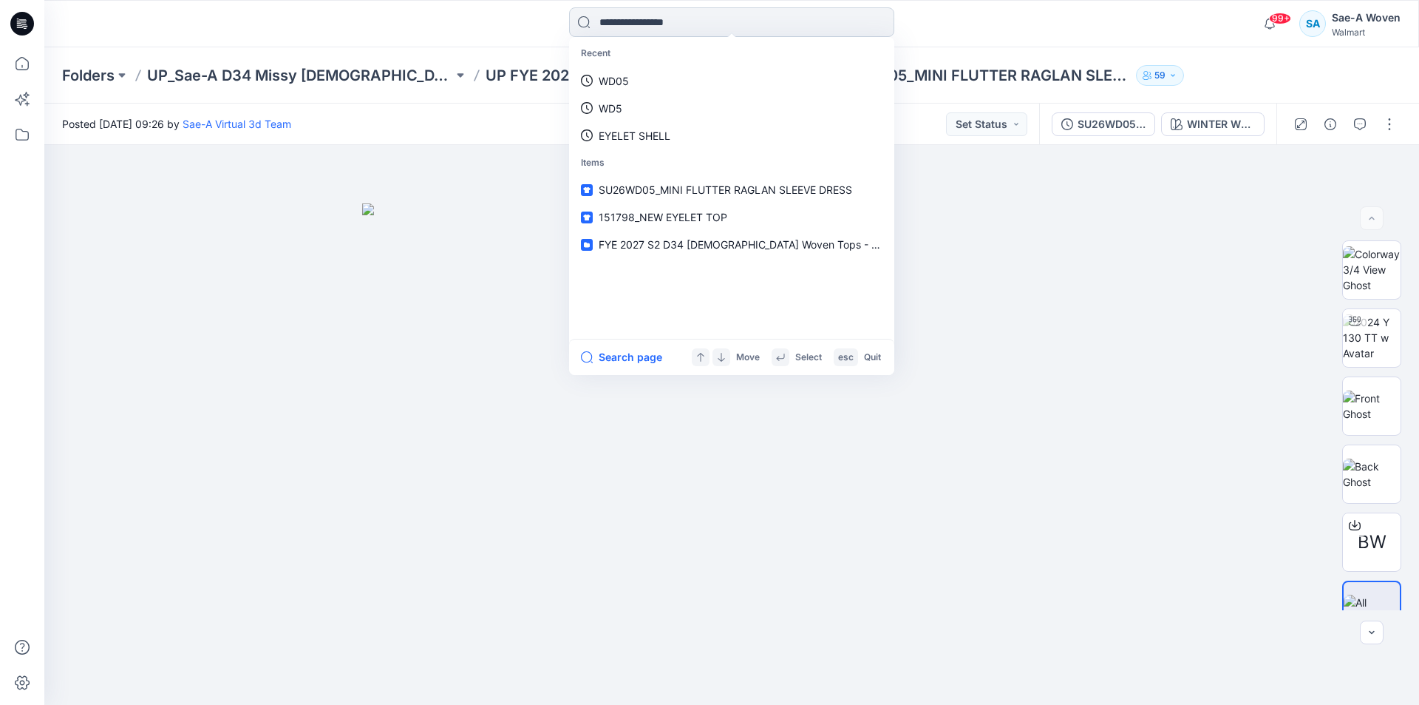
click at [740, 21] on input at bounding box center [731, 22] width 325 height 30
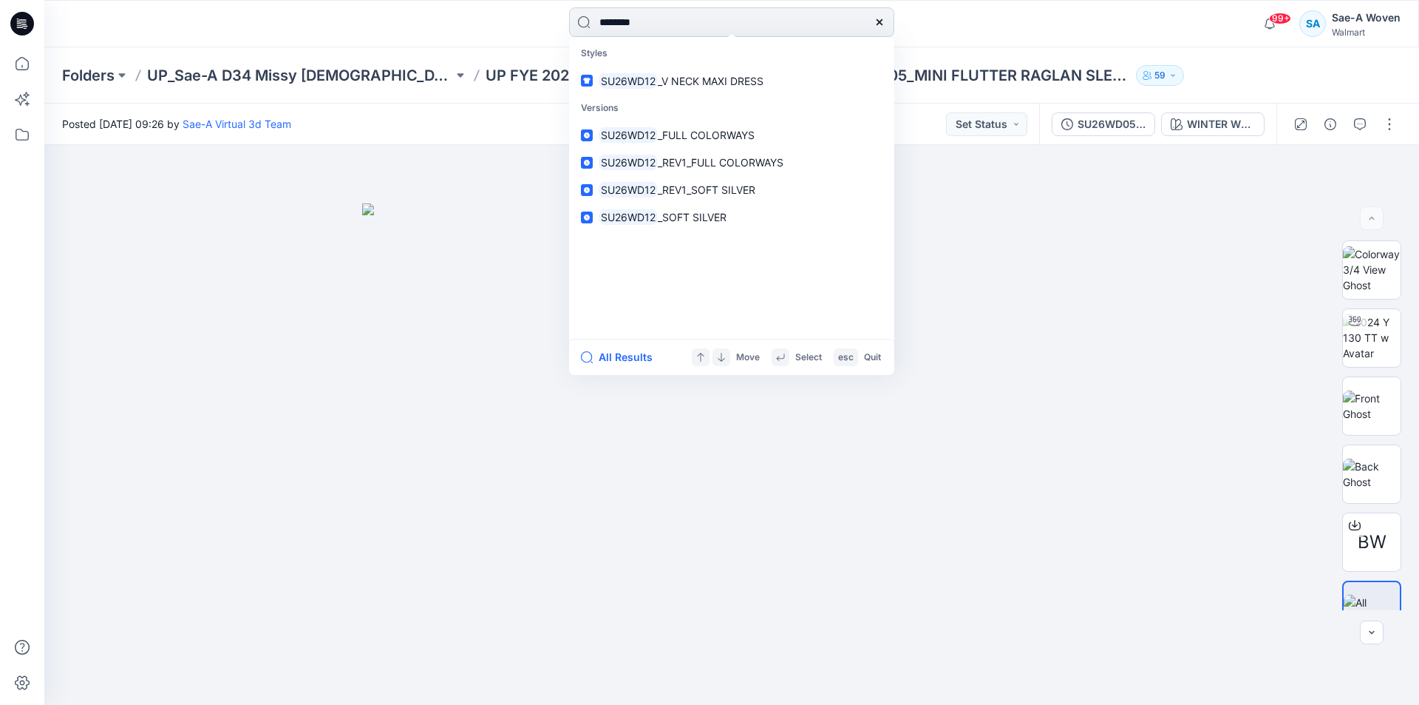
type input "********"
click at [572, 67] on link "SU26WD12 _V NECK MAXI DRESS" at bounding box center [731, 80] width 319 height 27
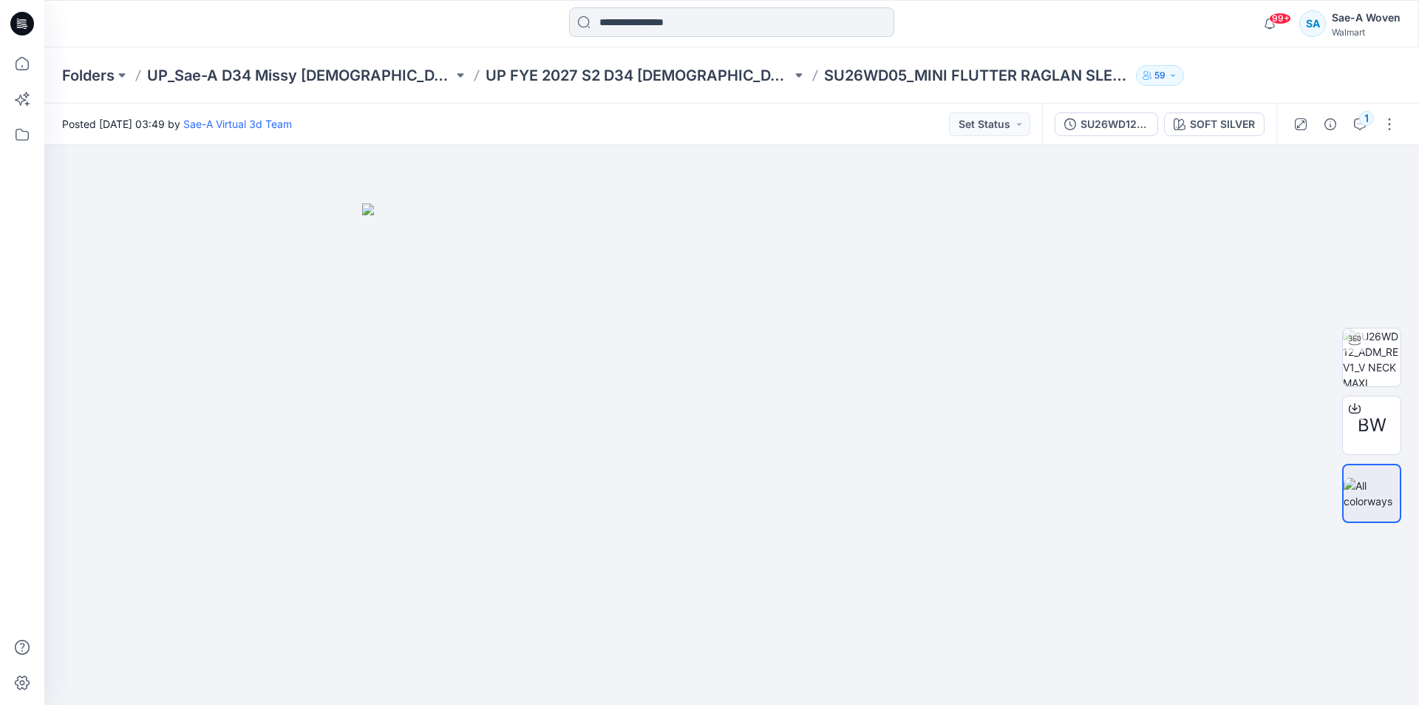
click at [649, 18] on input at bounding box center [731, 22] width 325 height 30
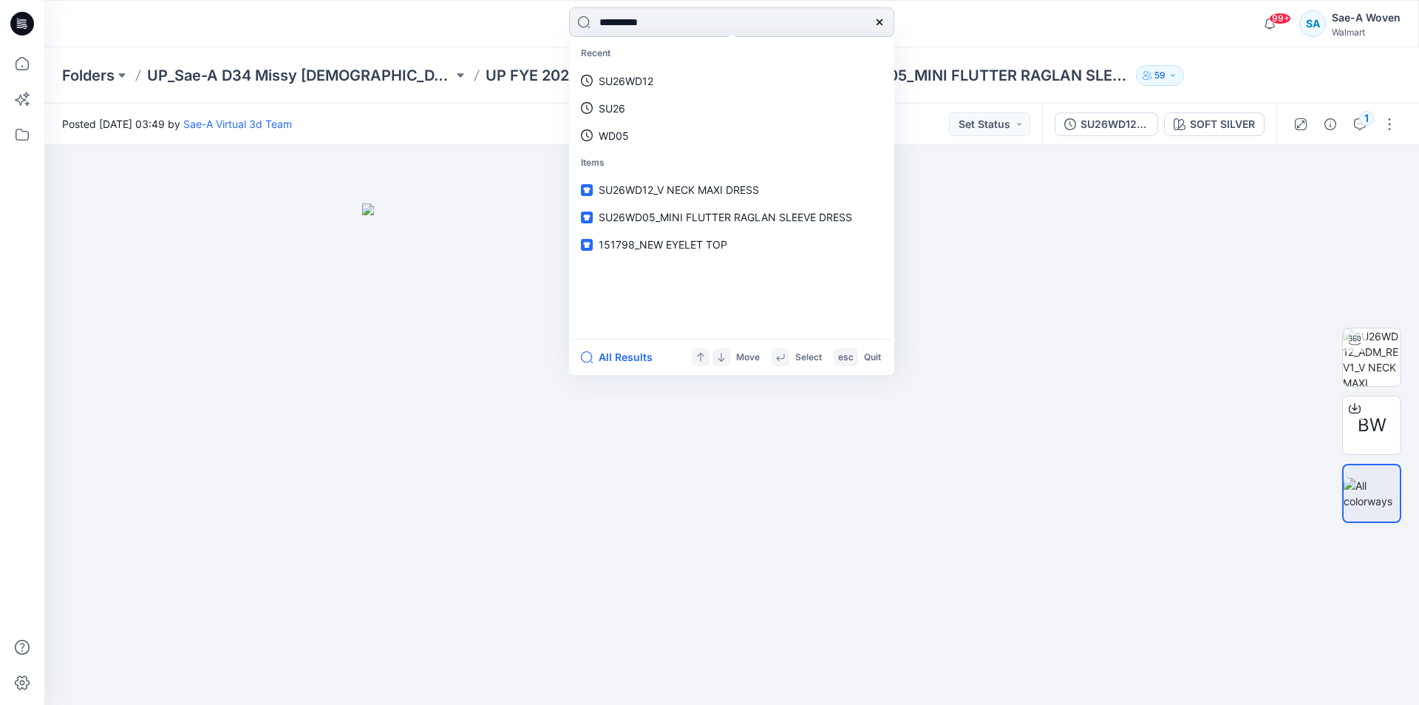
type input "*********"
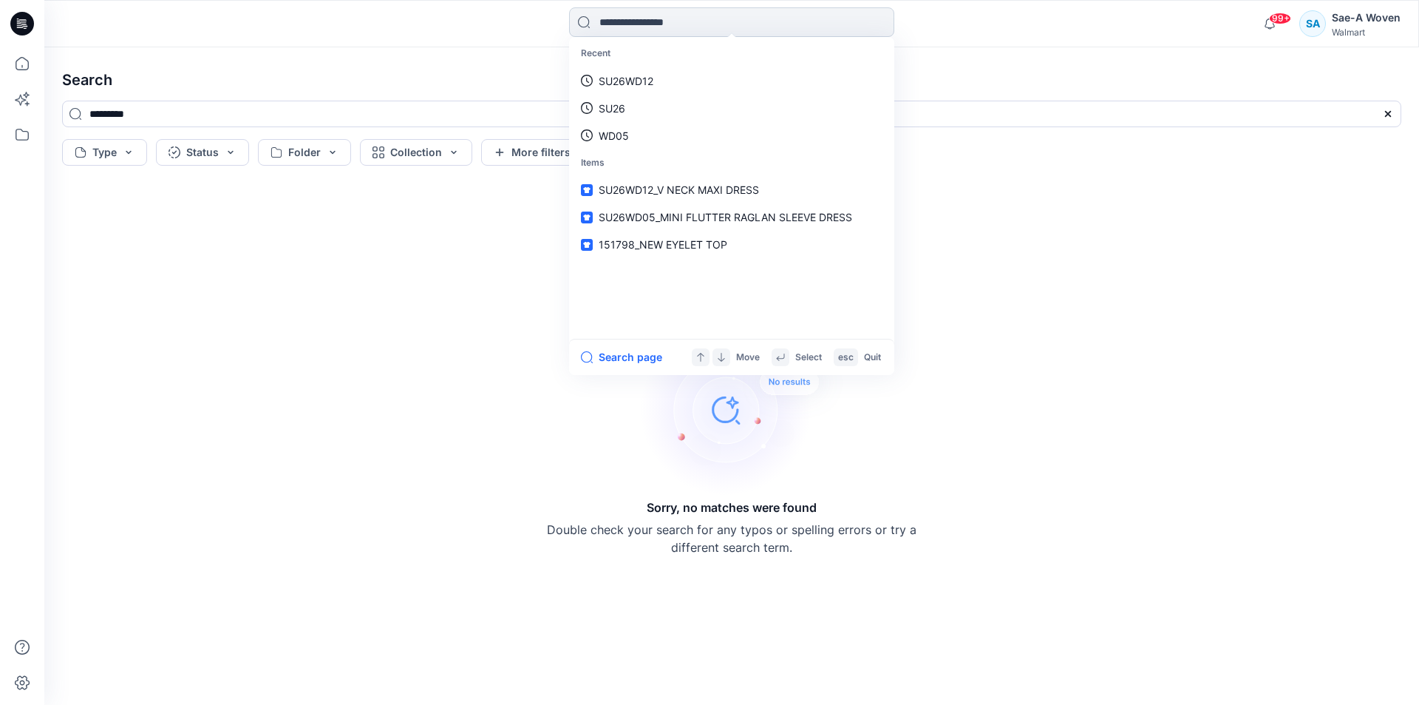
click at [799, 20] on input at bounding box center [731, 22] width 325 height 30
type input "*********"
drag, startPoint x: 686, startPoint y: 325, endPoint x: 685, endPoint y: 340, distance: 14.9
click at [685, 340] on section "Recent 100151630 SU26WD12 SU26 Items SU26WD12_V NECK MAXI DRESS SU26WD05_MINI F…" at bounding box center [731, 206] width 325 height 338
click at [688, 291] on div "Recent 100151630 SU26WD12 SU26 Items SU26WD12_V NECK MAXI DRESS SU26WD05_MINI F…" at bounding box center [731, 188] width 319 height 296
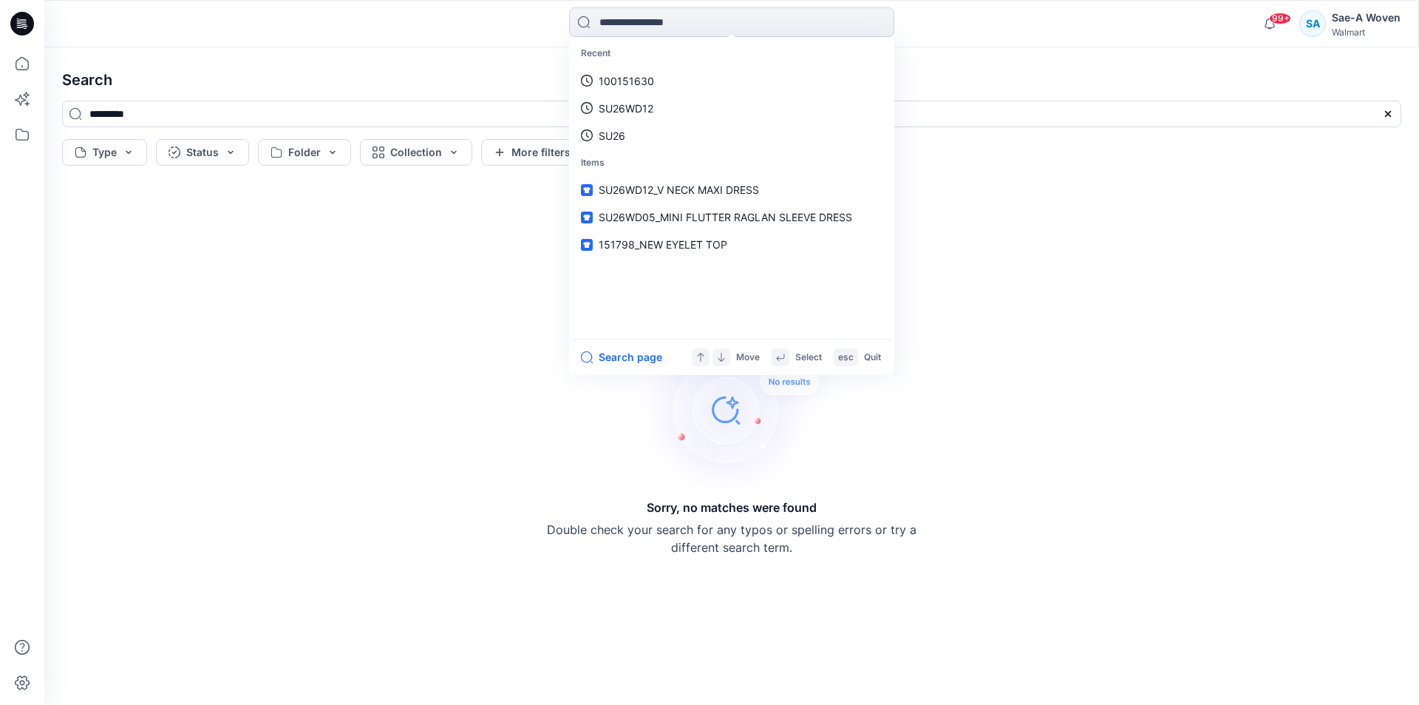
click at [679, 23] on input at bounding box center [731, 22] width 325 height 30
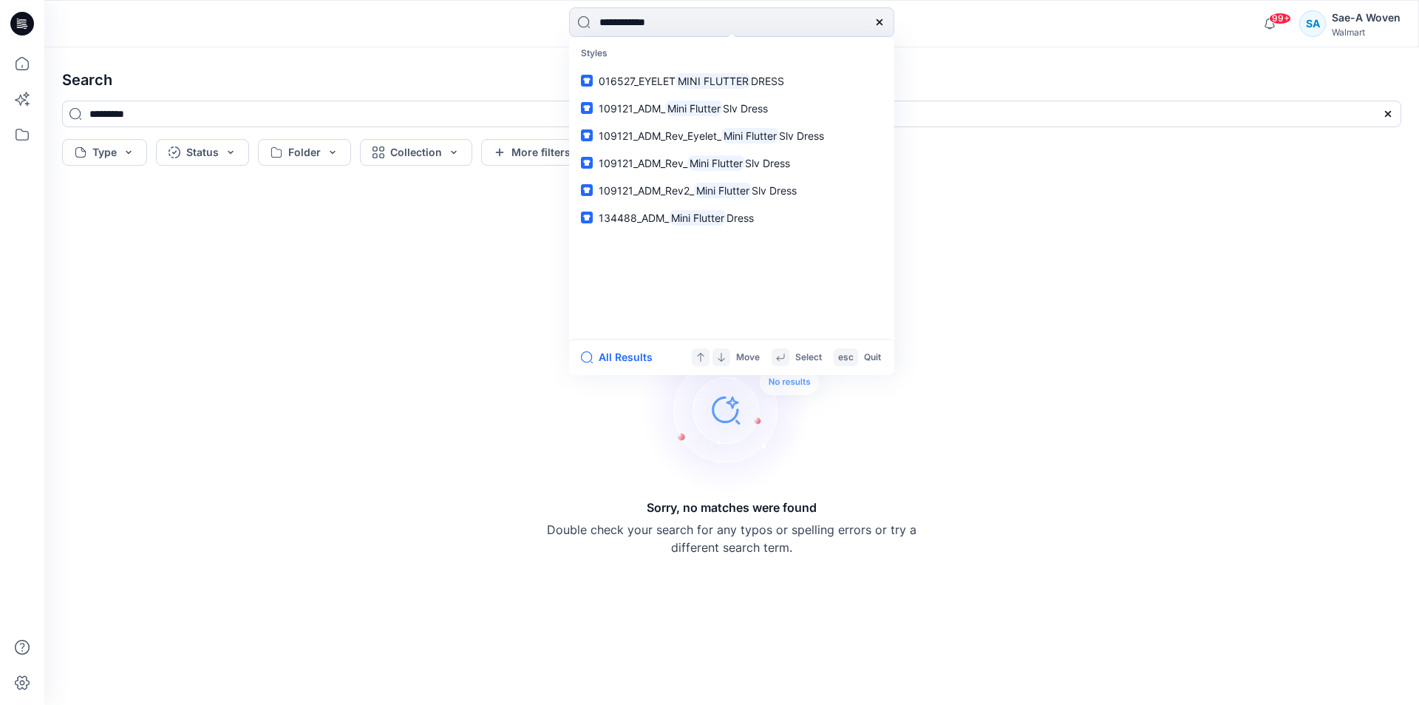
type input "**********"
click at [27, 27] on icon at bounding box center [24, 26] width 5 height 1
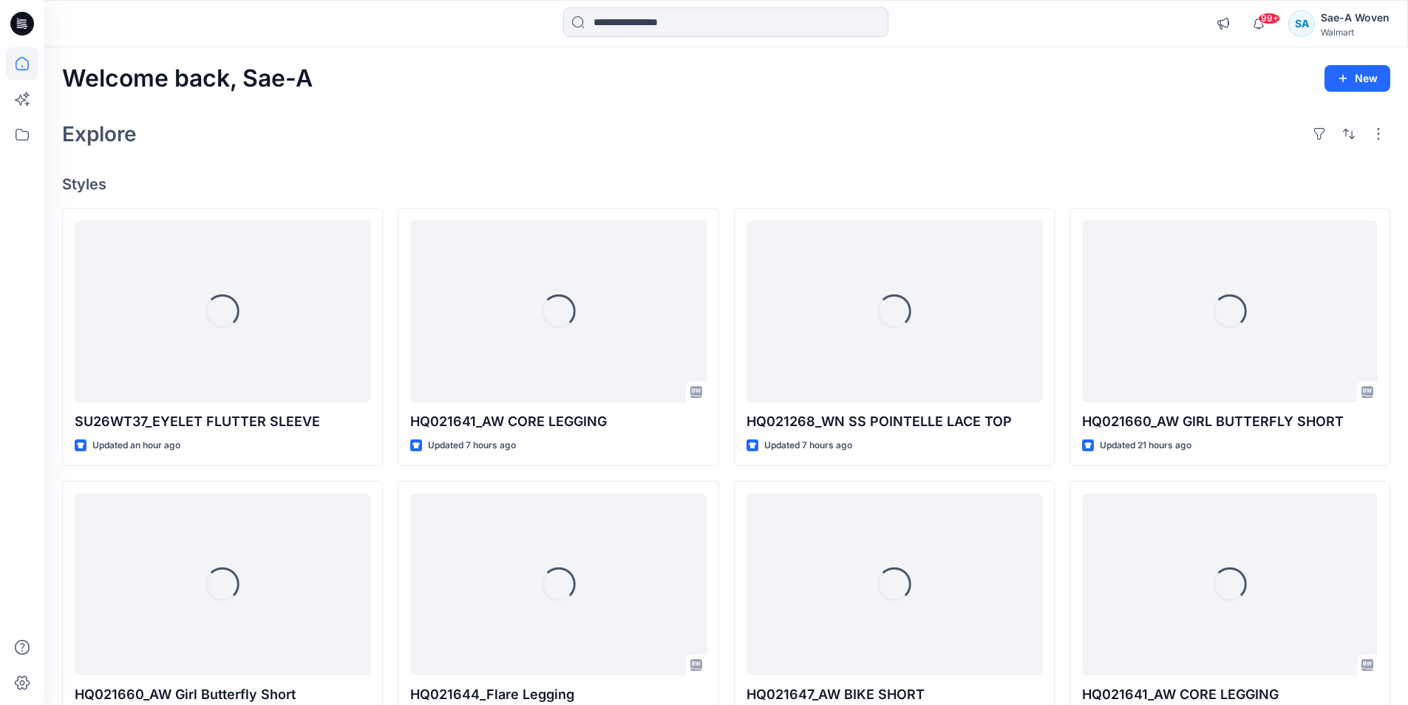
click at [729, 131] on div "Explore" at bounding box center [726, 133] width 1328 height 35
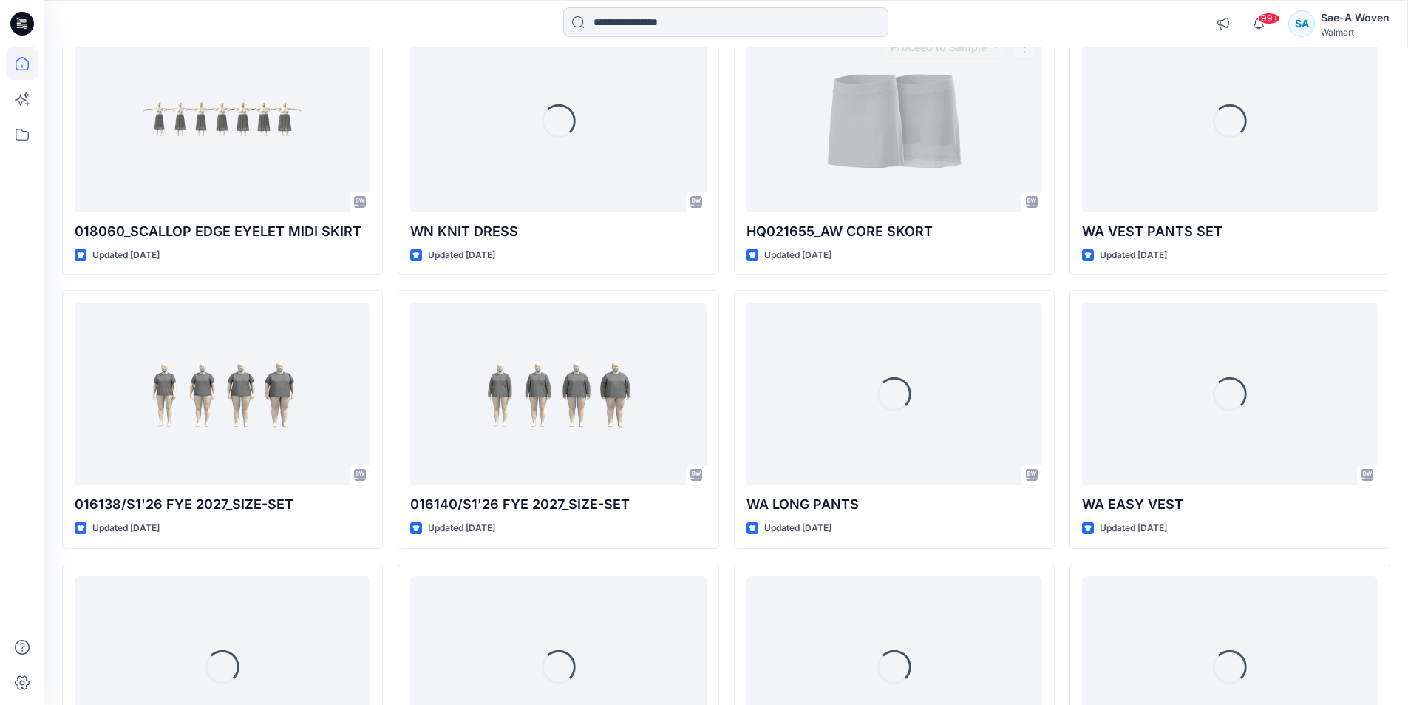
scroll to position [1191, 0]
